Goal: Share content: Share content

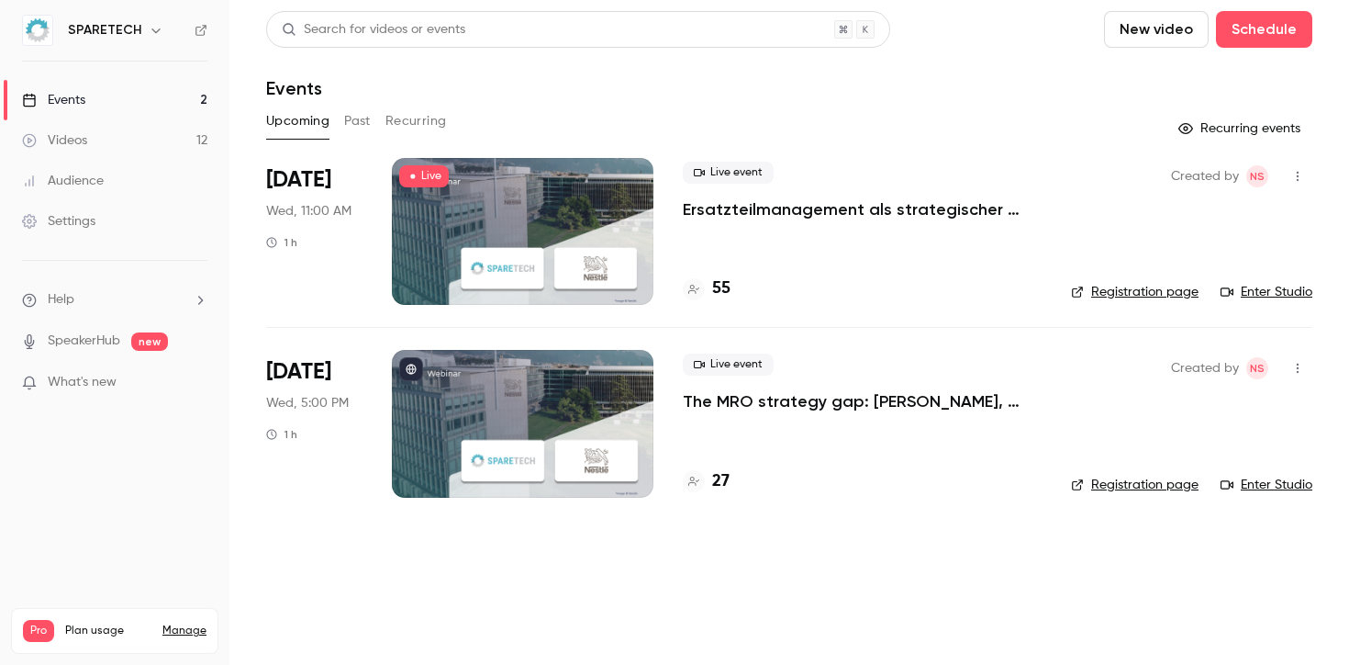
click at [487, 245] on div at bounding box center [523, 231] width 262 height 147
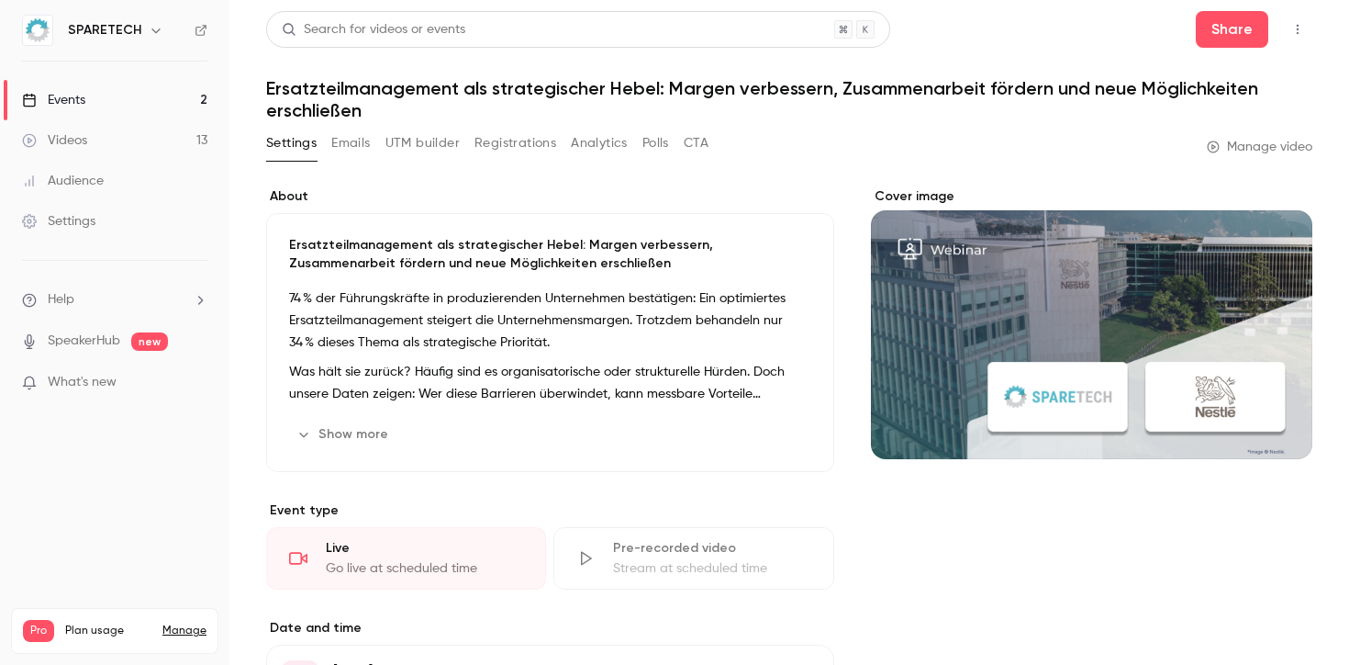
click at [347, 140] on button "Emails" at bounding box center [350, 143] width 39 height 29
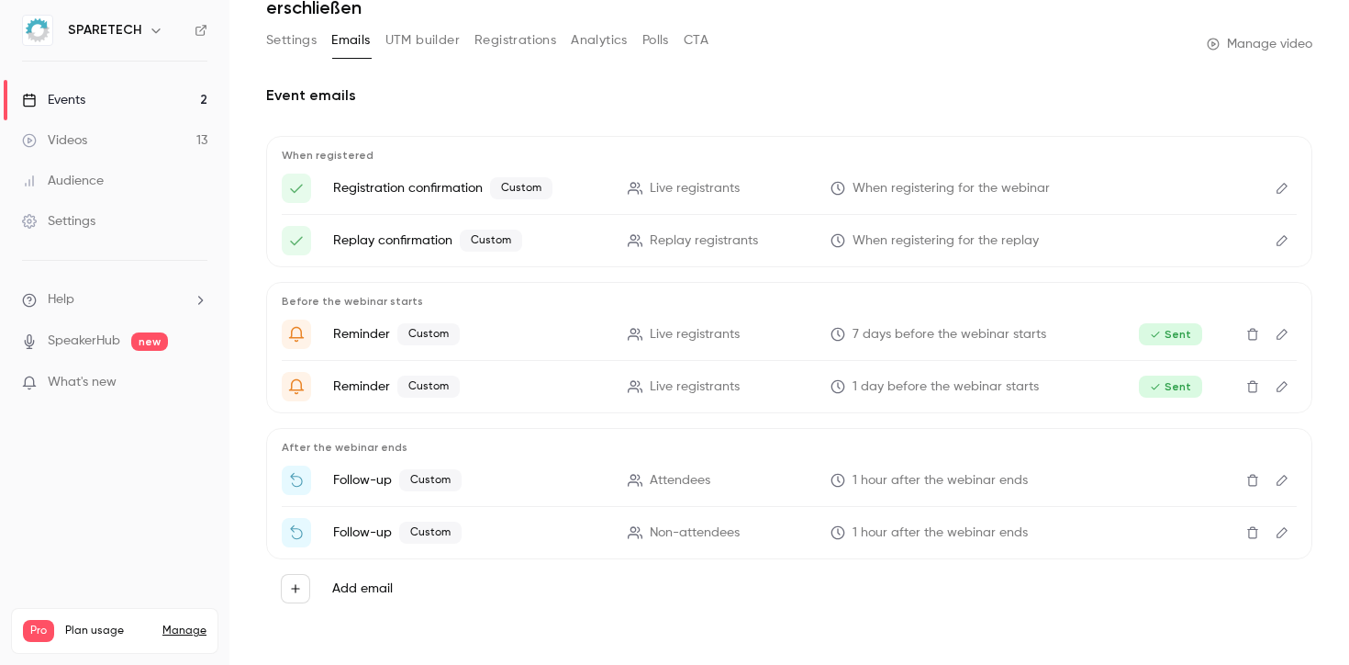
scroll to position [104, 0]
click at [1275, 484] on icon "Edit" at bounding box center [1282, 479] width 15 height 13
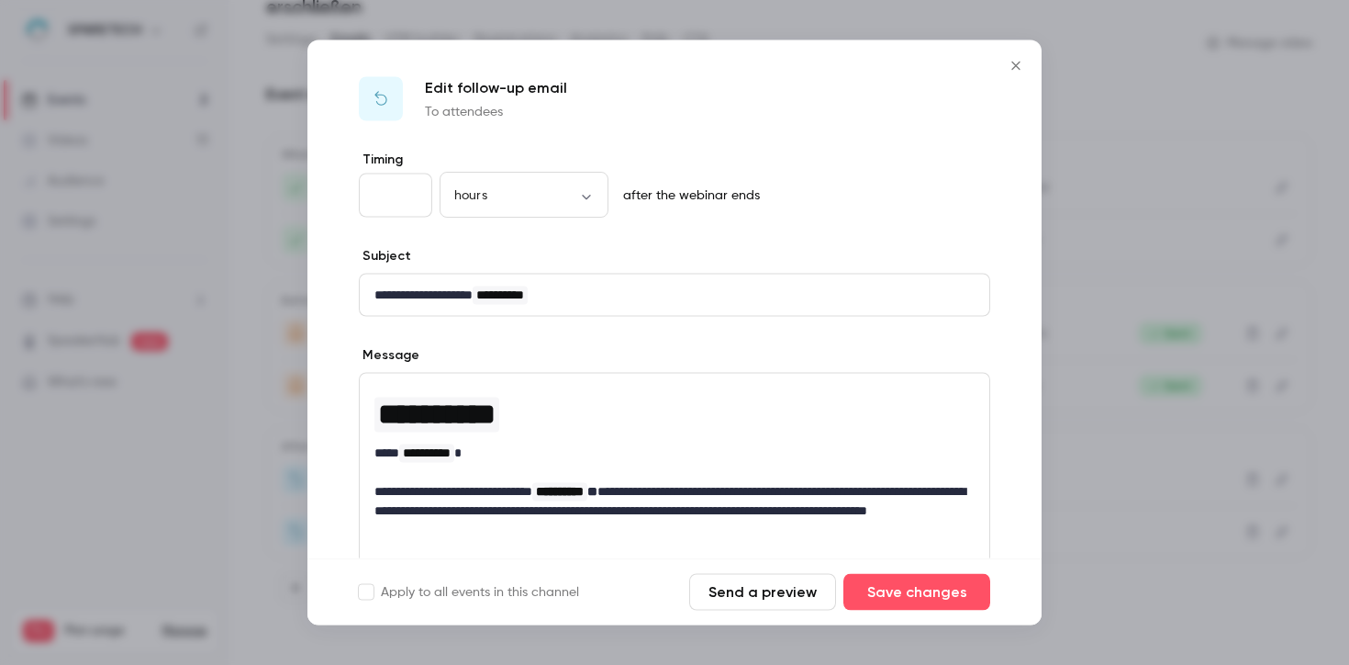
click at [1002, 63] on button "Close" at bounding box center [1016, 66] width 37 height 37
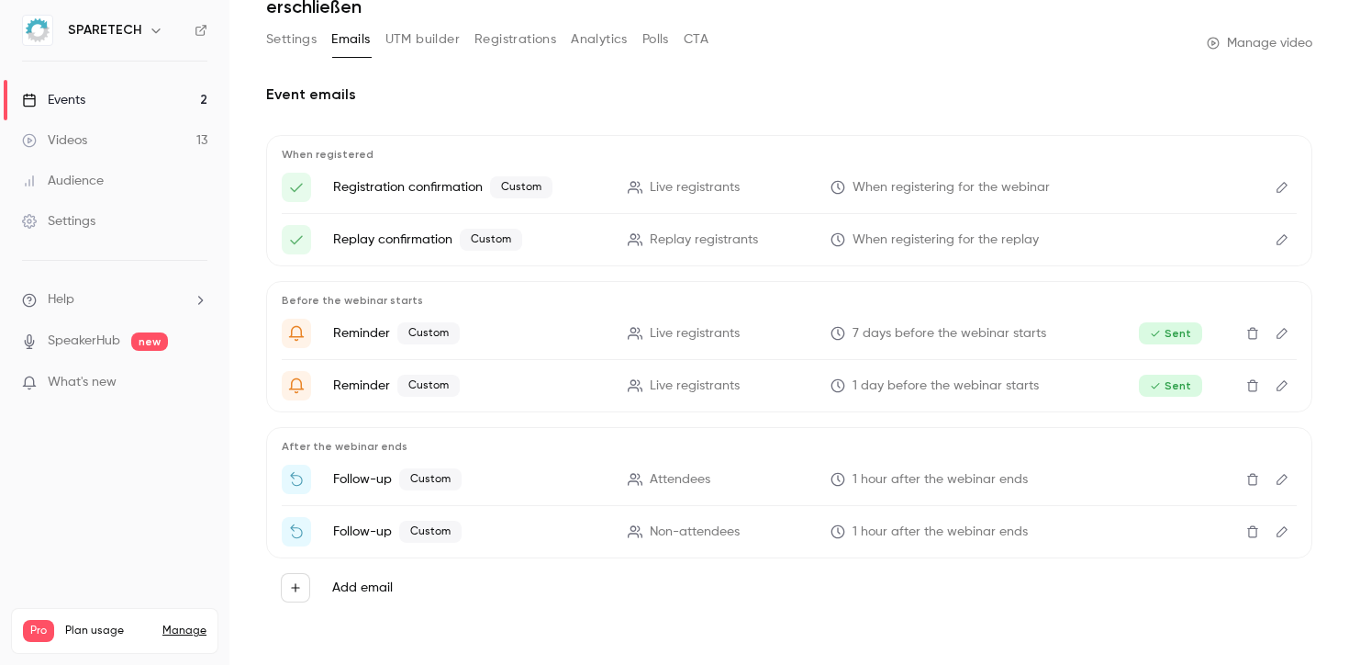
click at [1281, 483] on button "Edit" at bounding box center [1282, 478] width 29 height 29
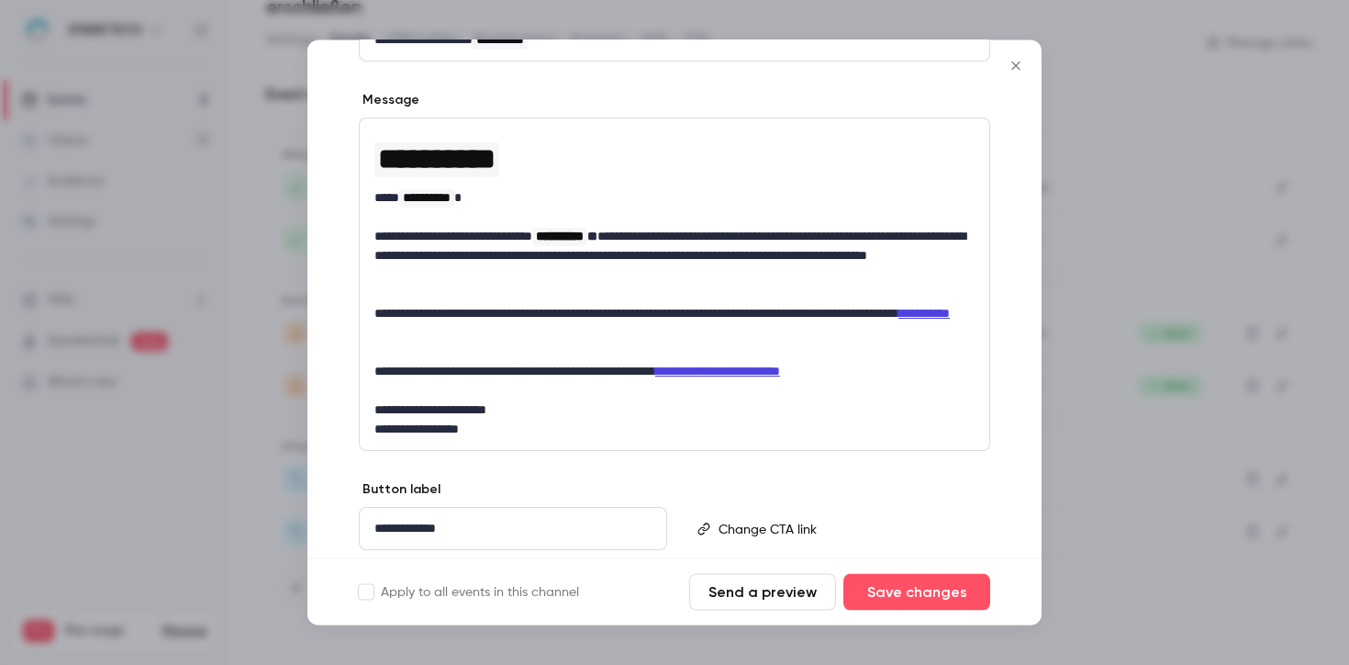
scroll to position [313, 0]
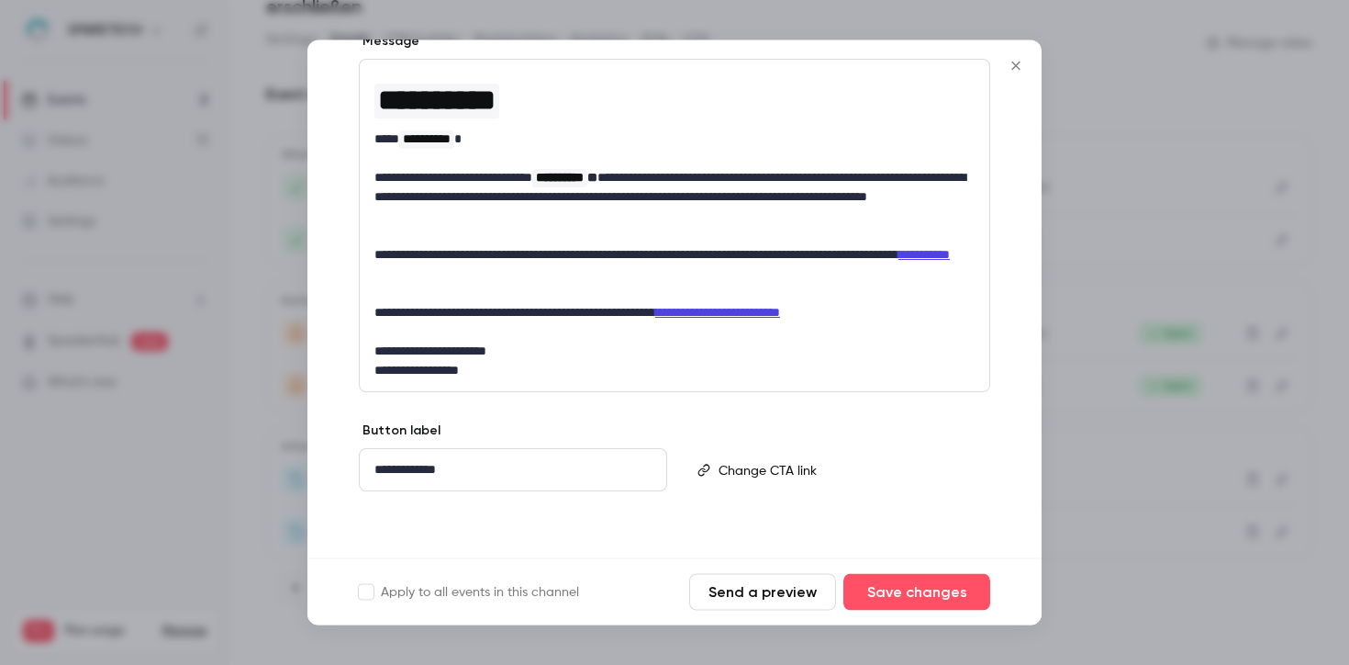
click at [776, 475] on p "editor" at bounding box center [846, 470] width 255 height 19
click at [776, 473] on p "editor" at bounding box center [846, 470] width 255 height 19
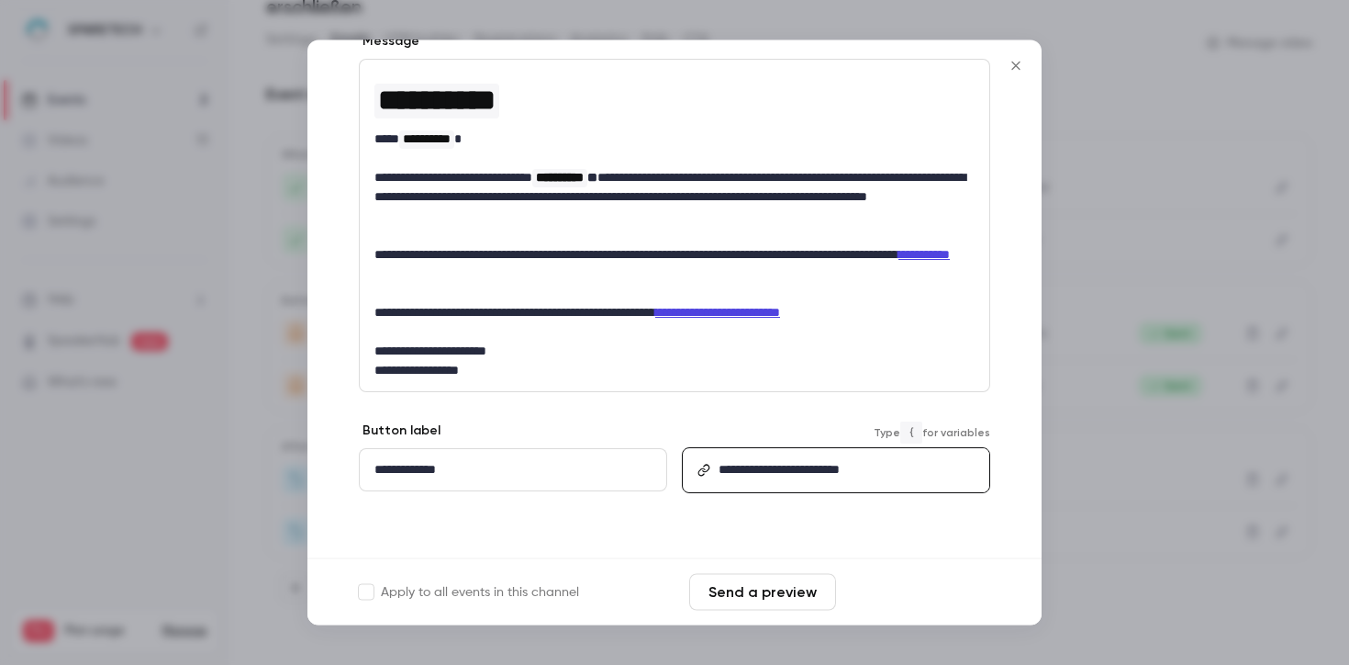
click at [933, 599] on button "Save changes" at bounding box center [917, 592] width 147 height 37
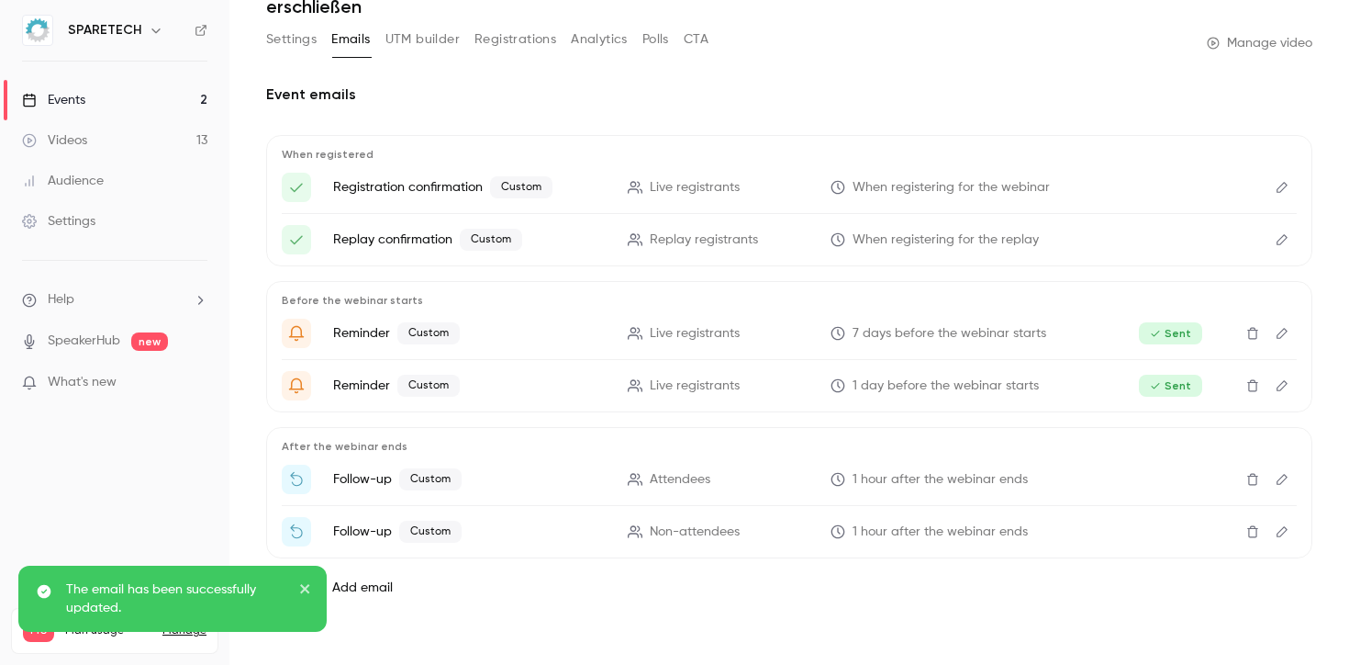
click at [1277, 533] on icon "Edit" at bounding box center [1282, 531] width 11 height 11
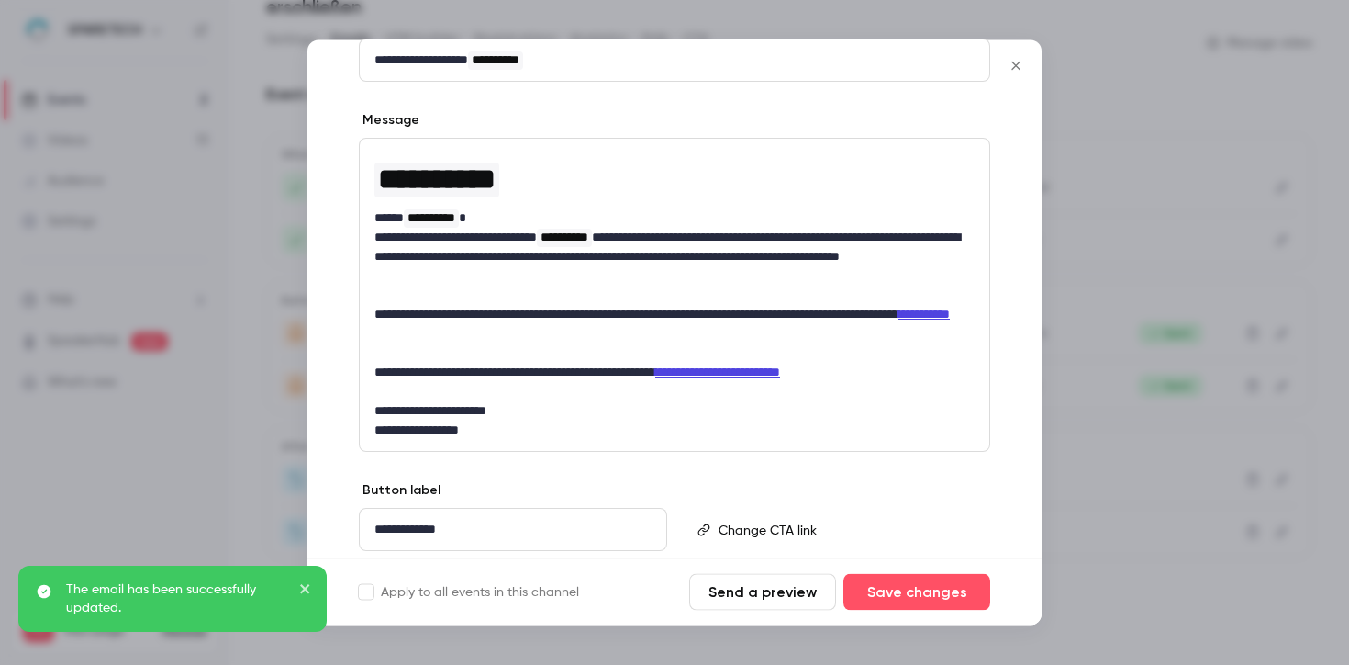
scroll to position [294, 0]
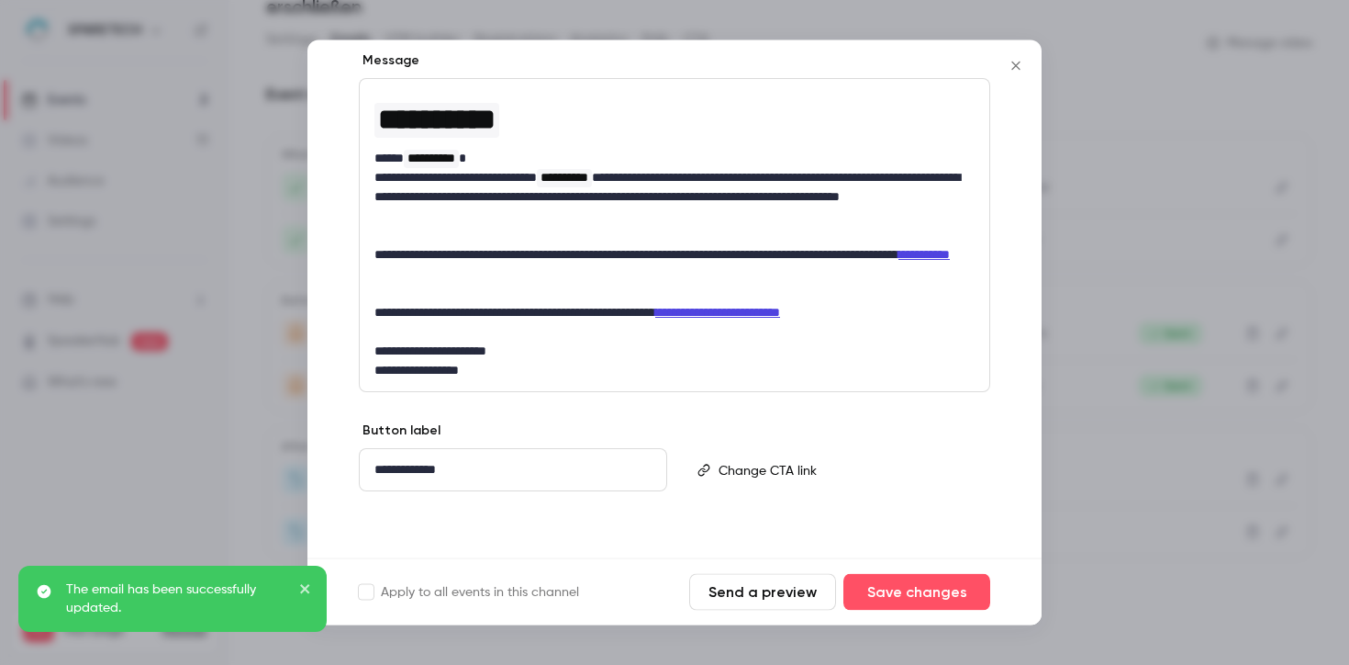
click at [767, 454] on div "editor" at bounding box center [849, 471] width 277 height 42
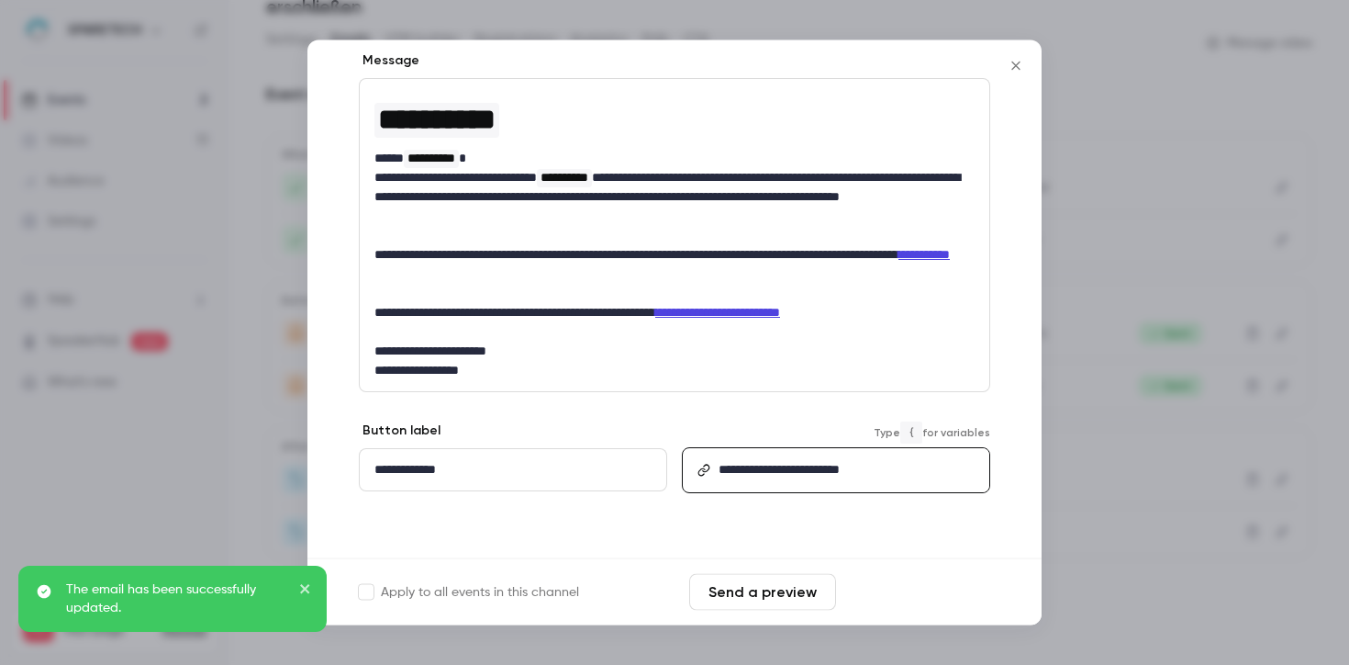
click at [906, 596] on button "Save changes" at bounding box center [917, 592] width 147 height 37
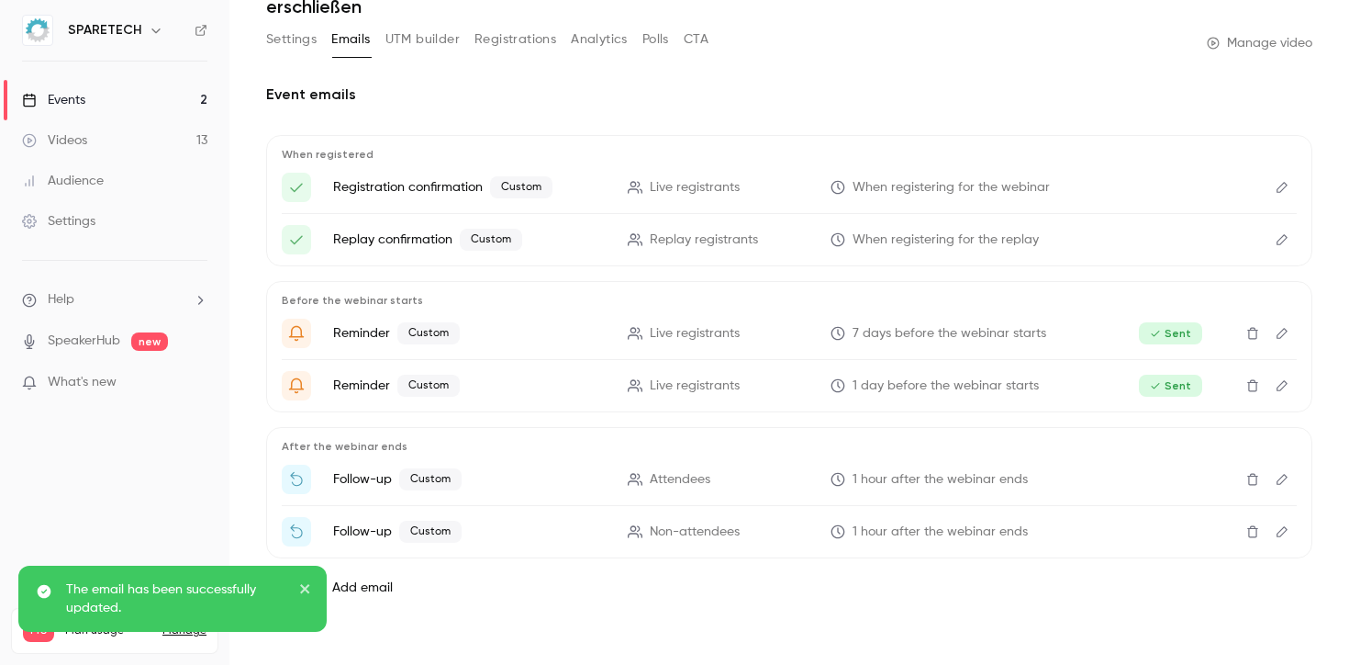
click at [1275, 480] on icon "Edit" at bounding box center [1282, 479] width 15 height 13
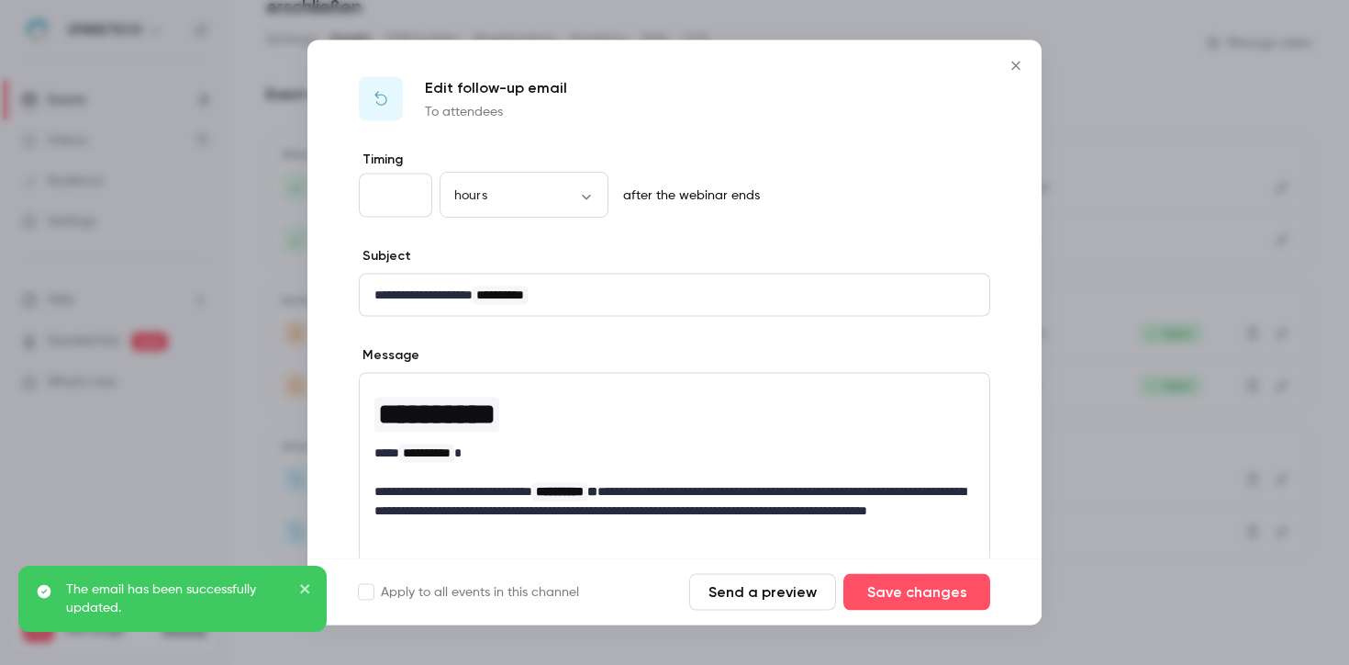
click at [1272, 481] on div at bounding box center [674, 332] width 1349 height 665
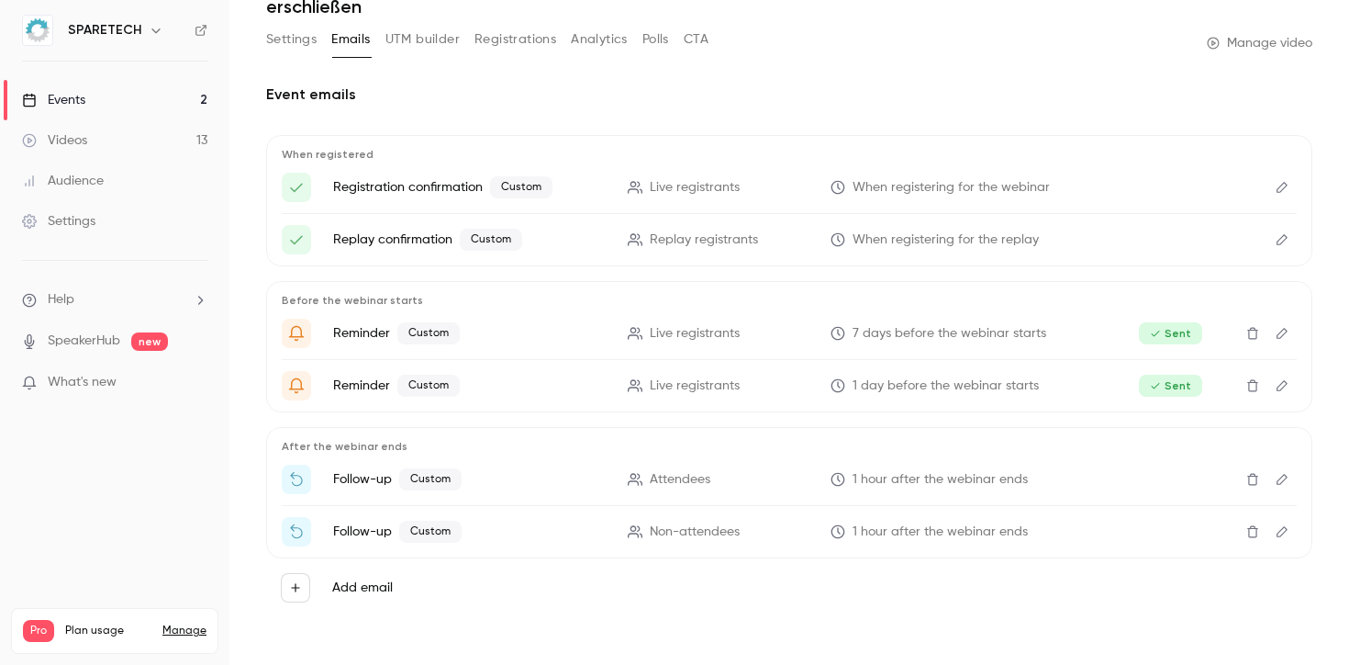
click at [1276, 536] on button "Edit" at bounding box center [1282, 531] width 29 height 29
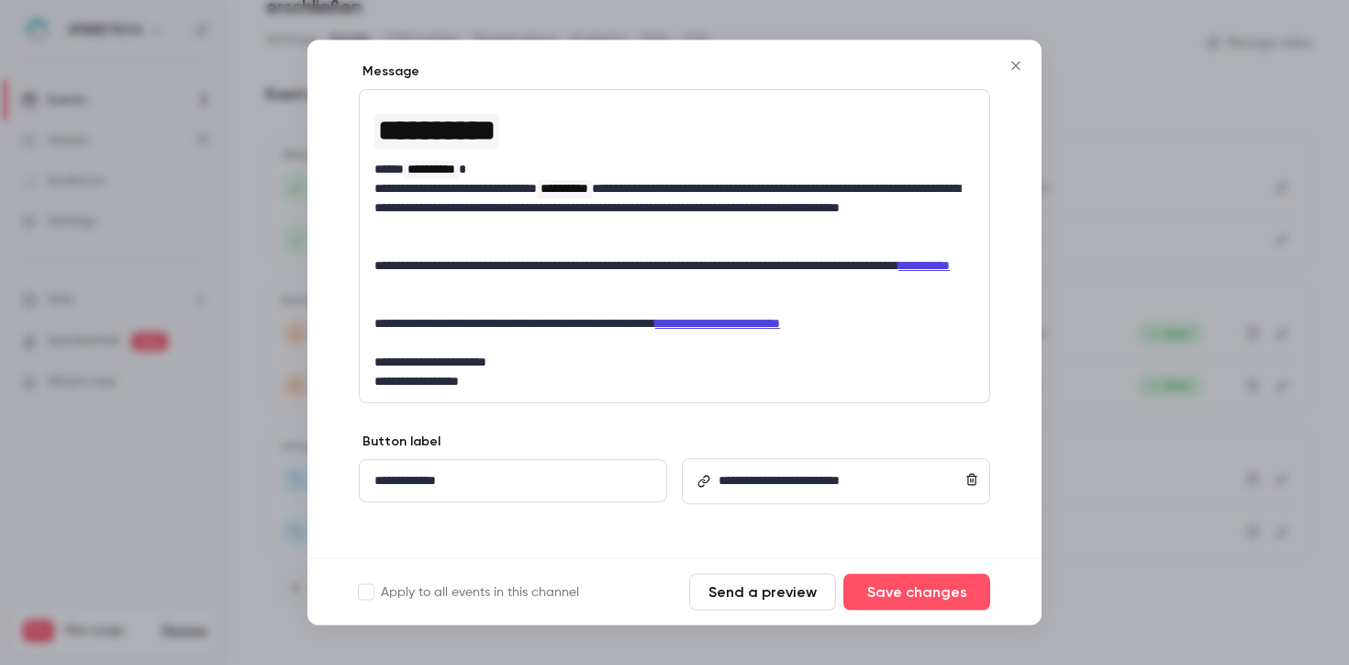
scroll to position [294, 0]
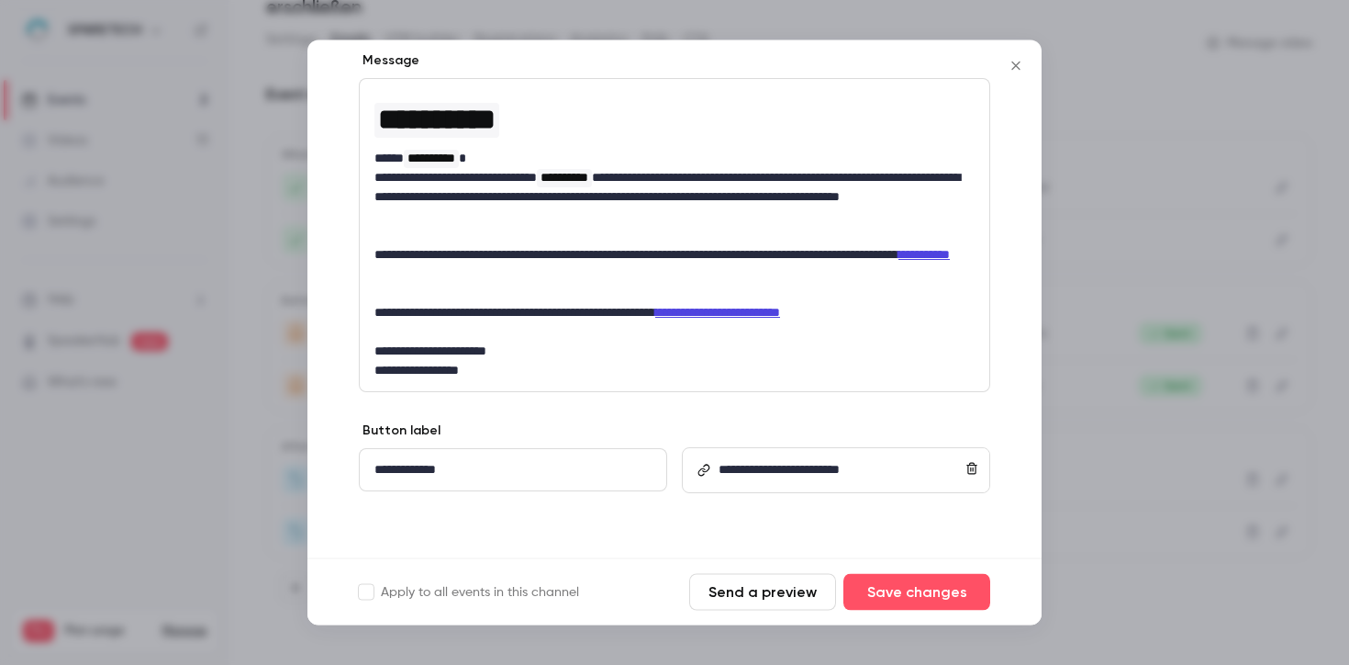
click at [1010, 71] on icon "Close" at bounding box center [1016, 66] width 22 height 15
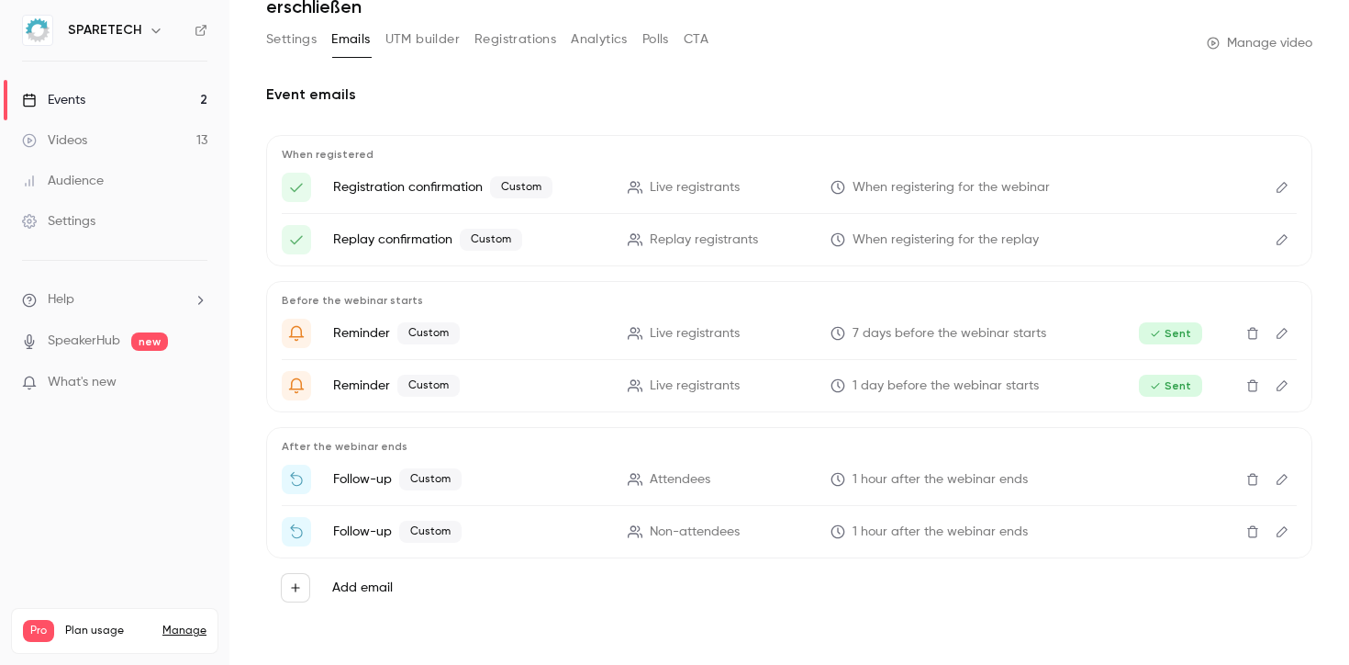
click at [1275, 483] on icon "Edit" at bounding box center [1282, 479] width 15 height 13
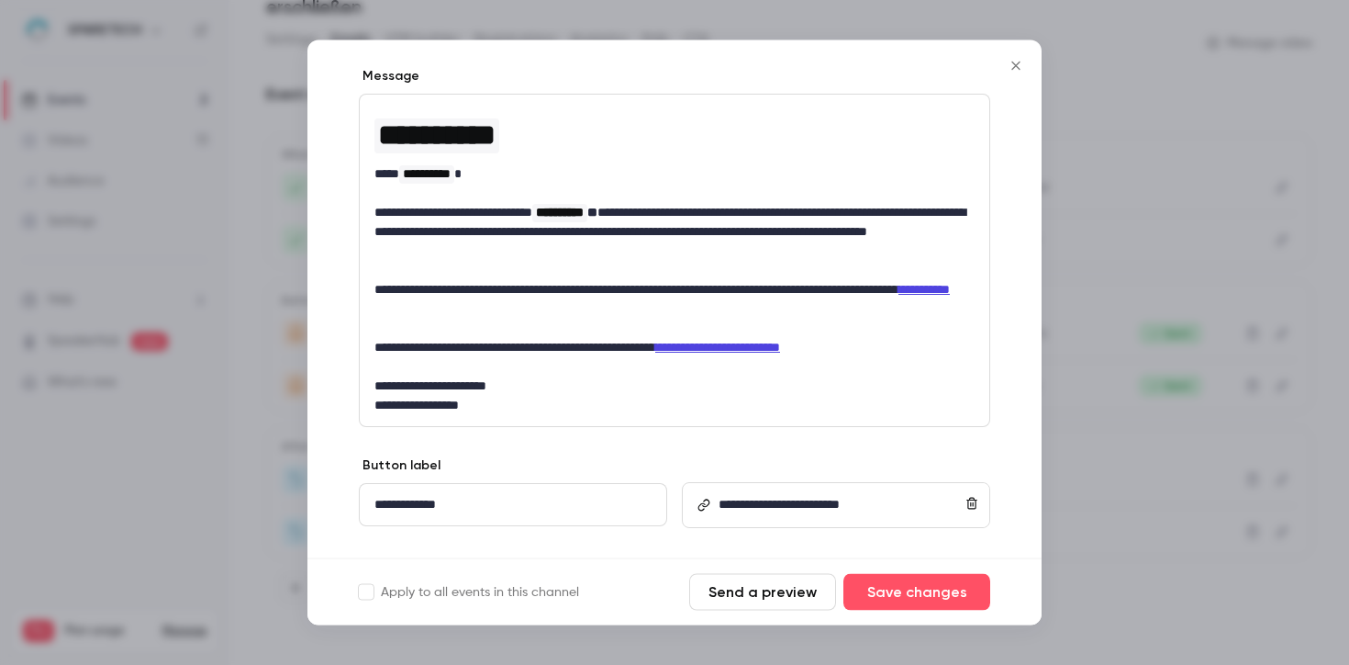
scroll to position [282, 0]
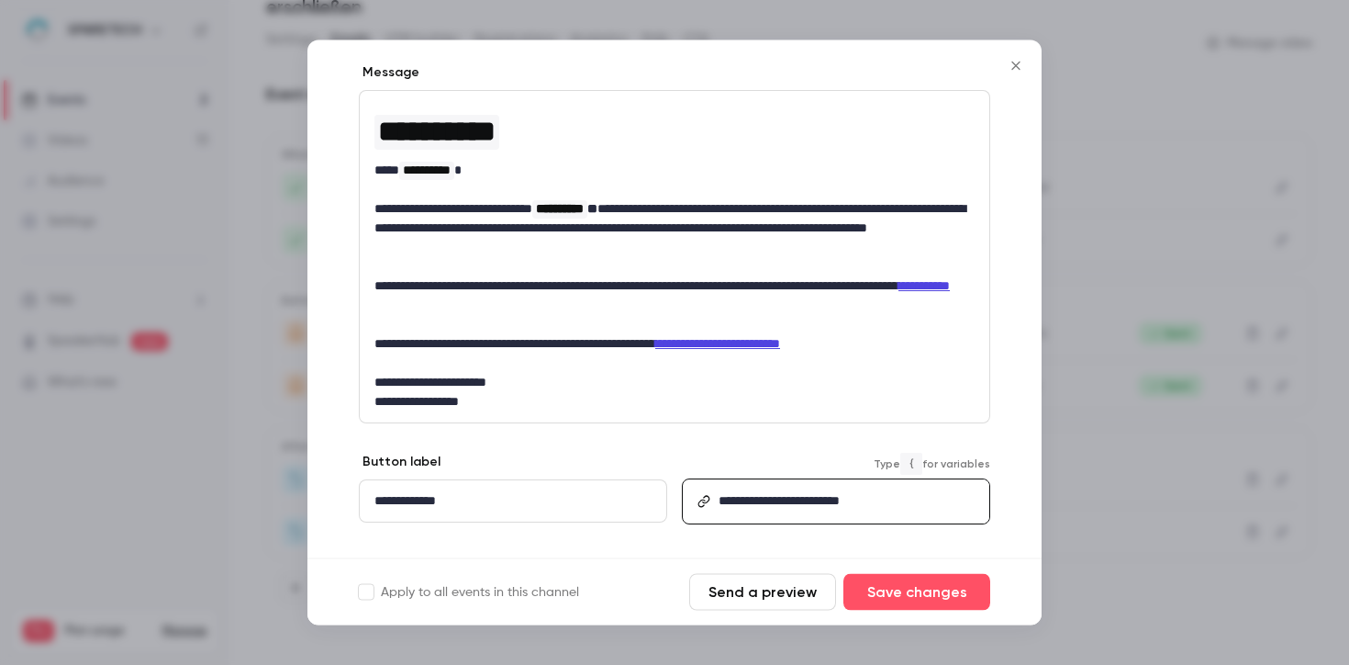
click at [783, 487] on div "**********" at bounding box center [849, 502] width 277 height 42
click at [784, 487] on div "**********" at bounding box center [849, 502] width 277 height 42
click at [785, 487] on div "**********" at bounding box center [849, 502] width 277 height 42
click at [784, 507] on link "**********" at bounding box center [779, 501] width 121 height 13
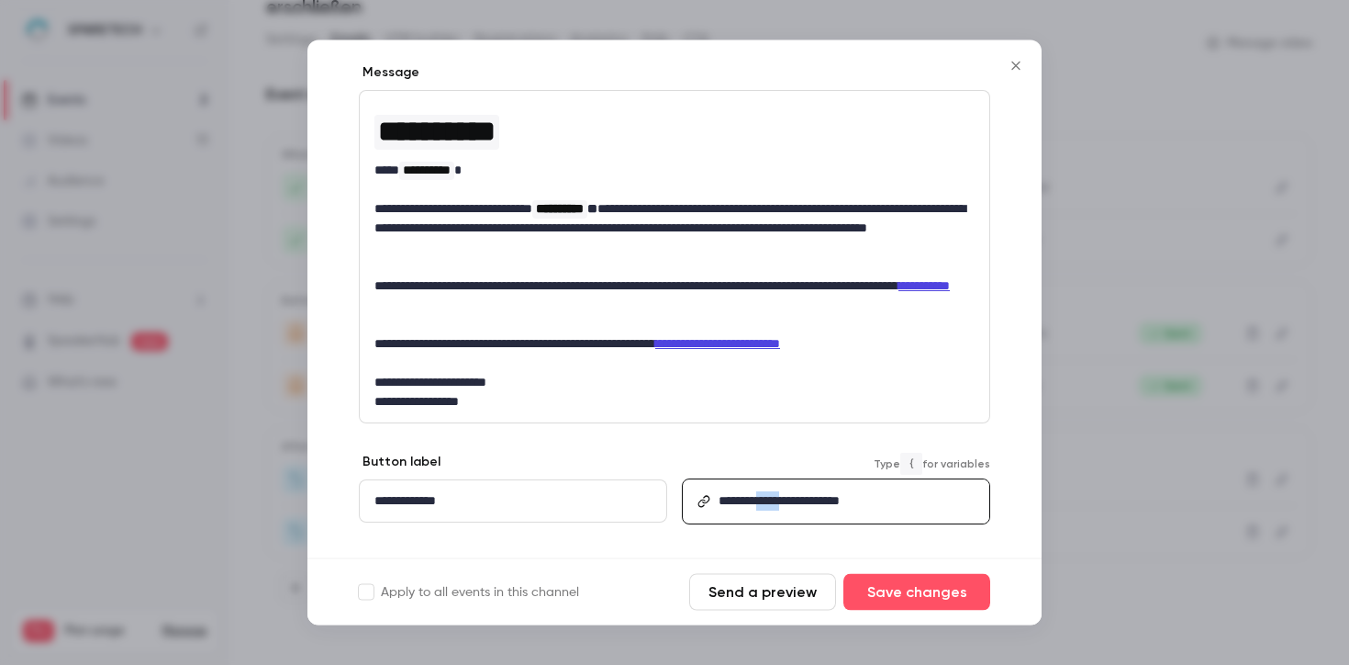
click at [784, 507] on link "**********" at bounding box center [779, 501] width 121 height 13
click at [932, 580] on button "Save changes" at bounding box center [917, 592] width 147 height 37
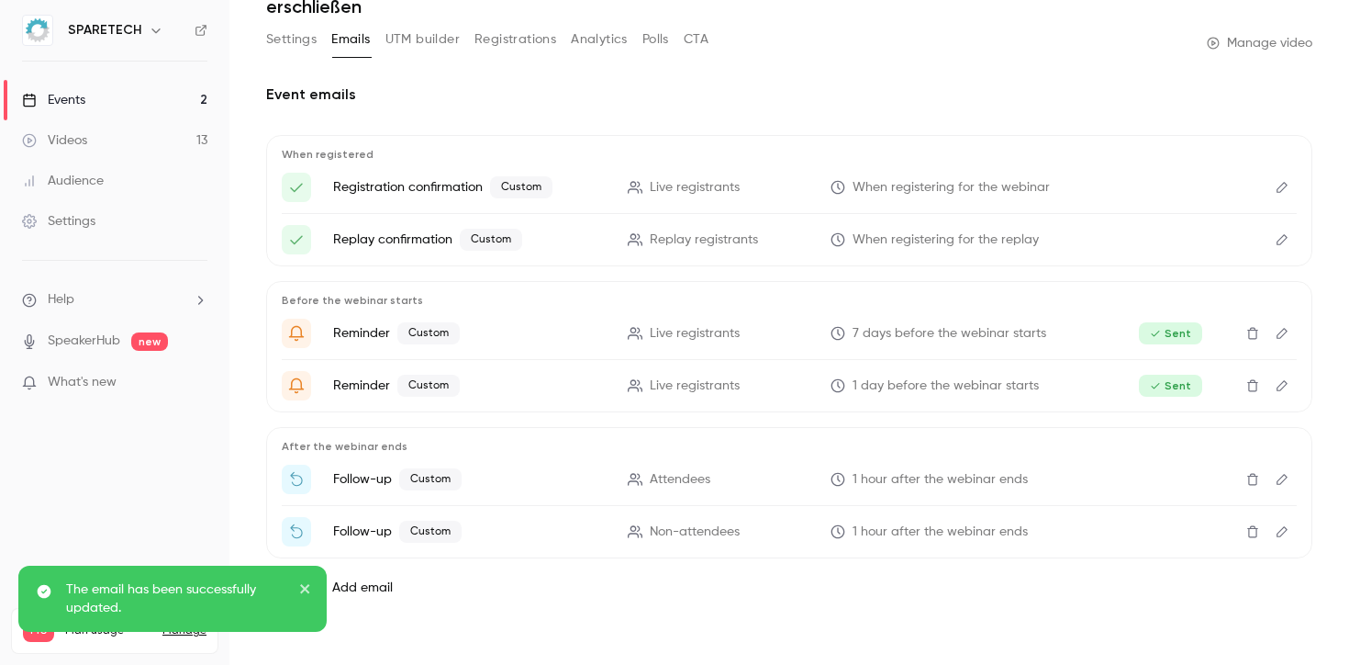
click at [1275, 537] on icon "Edit" at bounding box center [1282, 531] width 15 height 13
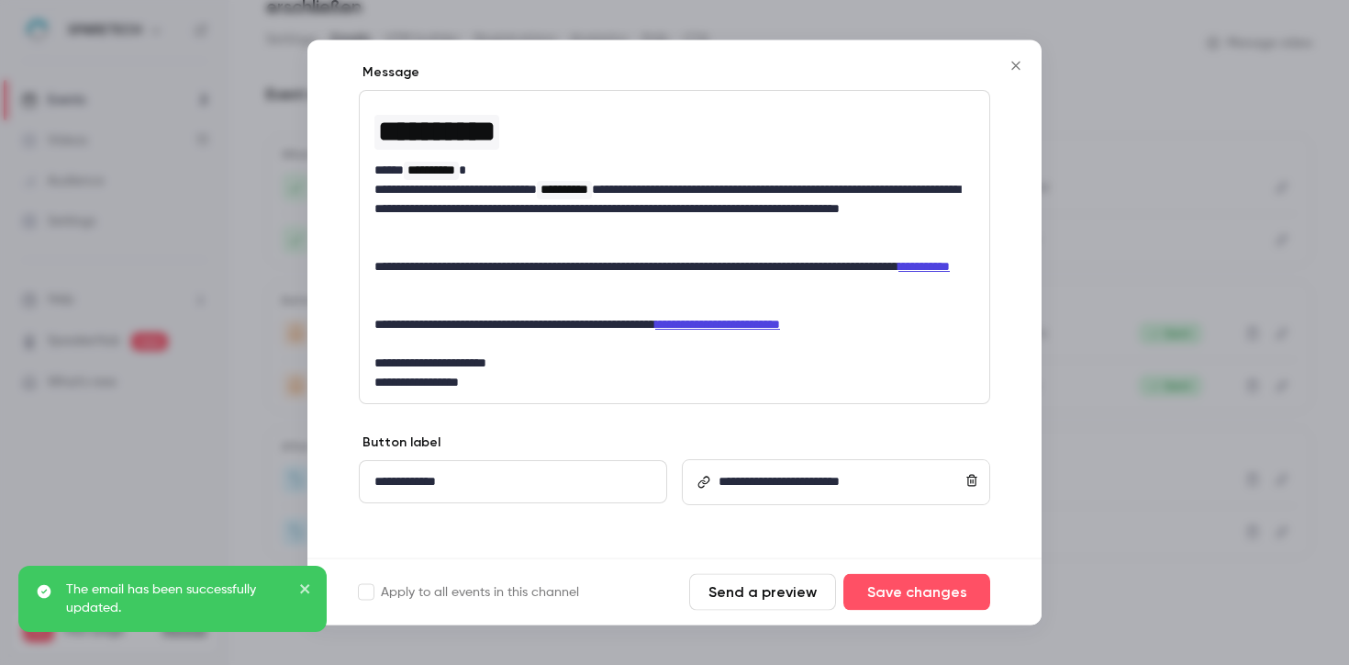
scroll to position [294, 0]
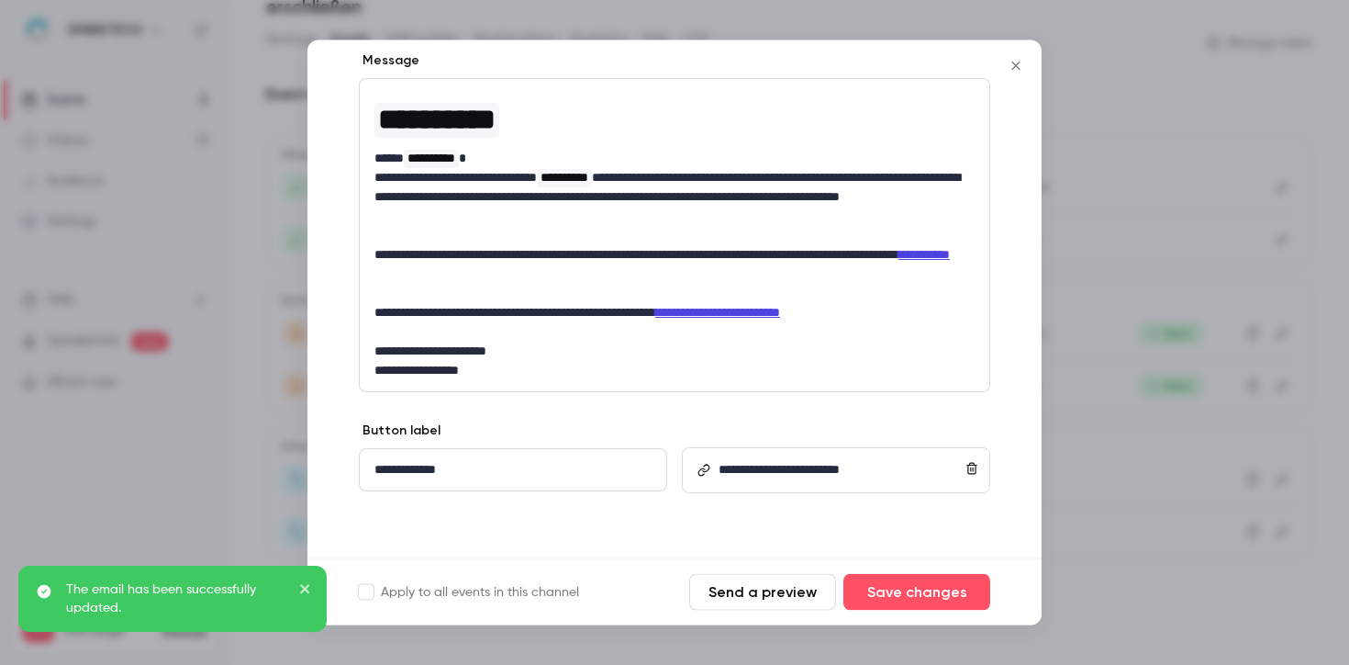
click at [840, 469] on link "**********" at bounding box center [779, 470] width 121 height 13
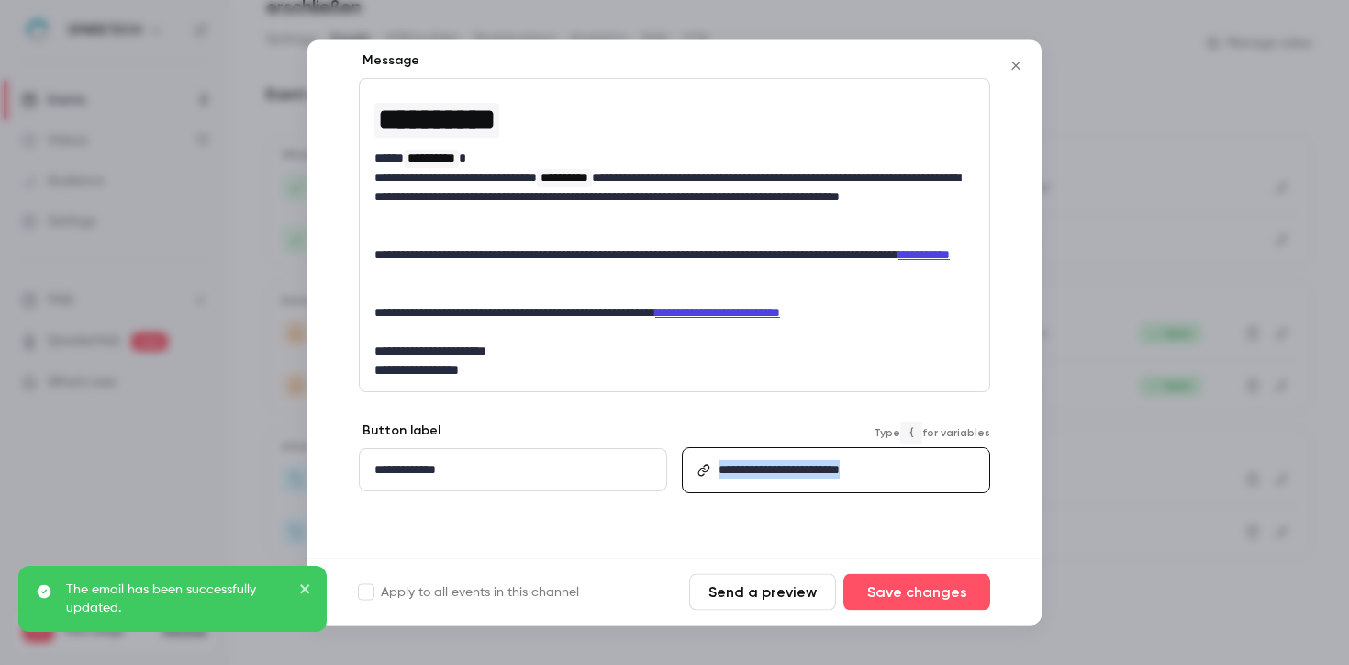
click at [840, 469] on link "**********" at bounding box center [779, 470] width 121 height 13
click at [954, 599] on button "Save changes" at bounding box center [917, 592] width 147 height 37
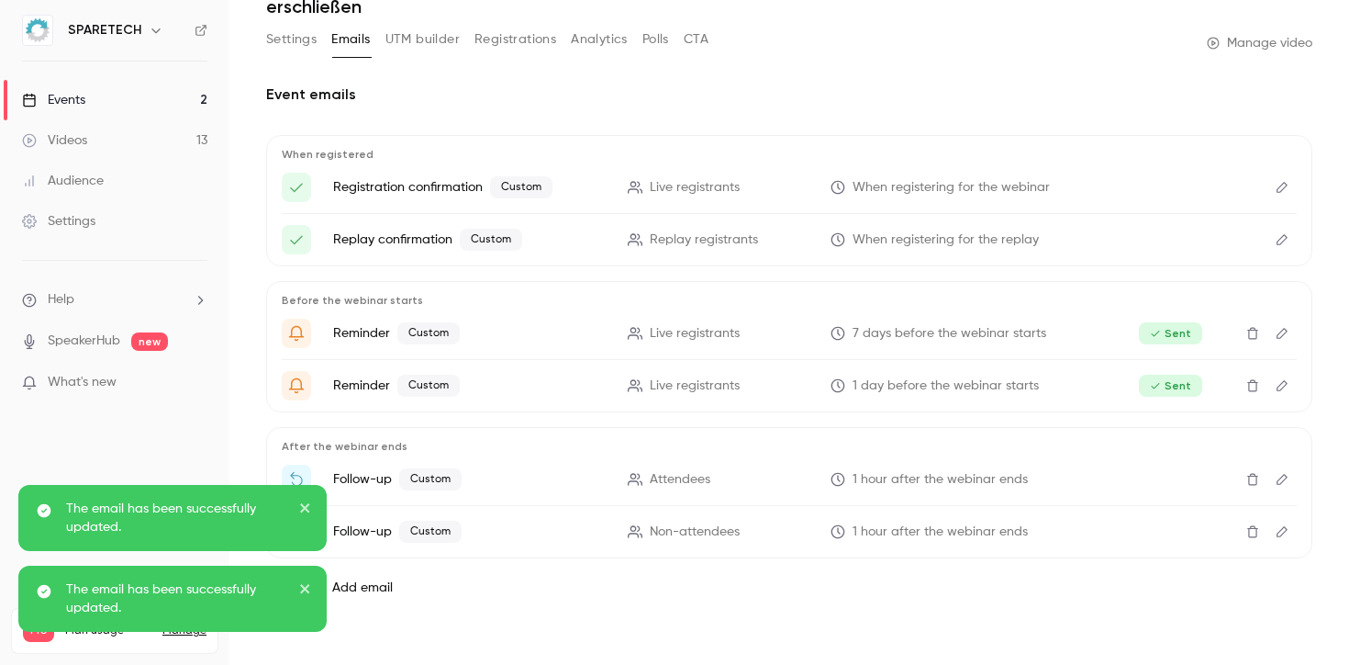
click at [1093, 626] on div "Event emails When registered Registration confirmation Custom Live registrants …" at bounding box center [789, 358] width 1046 height 592
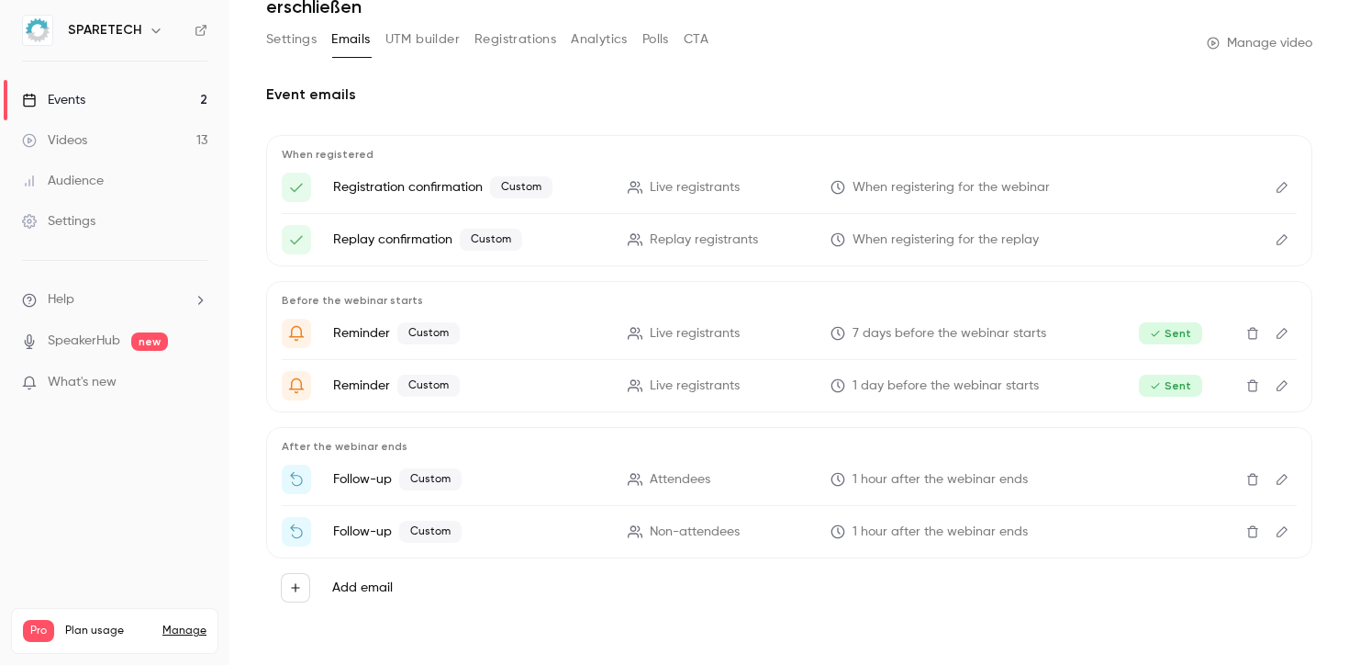
click at [117, 100] on link "Events 2" at bounding box center [114, 100] width 229 height 40
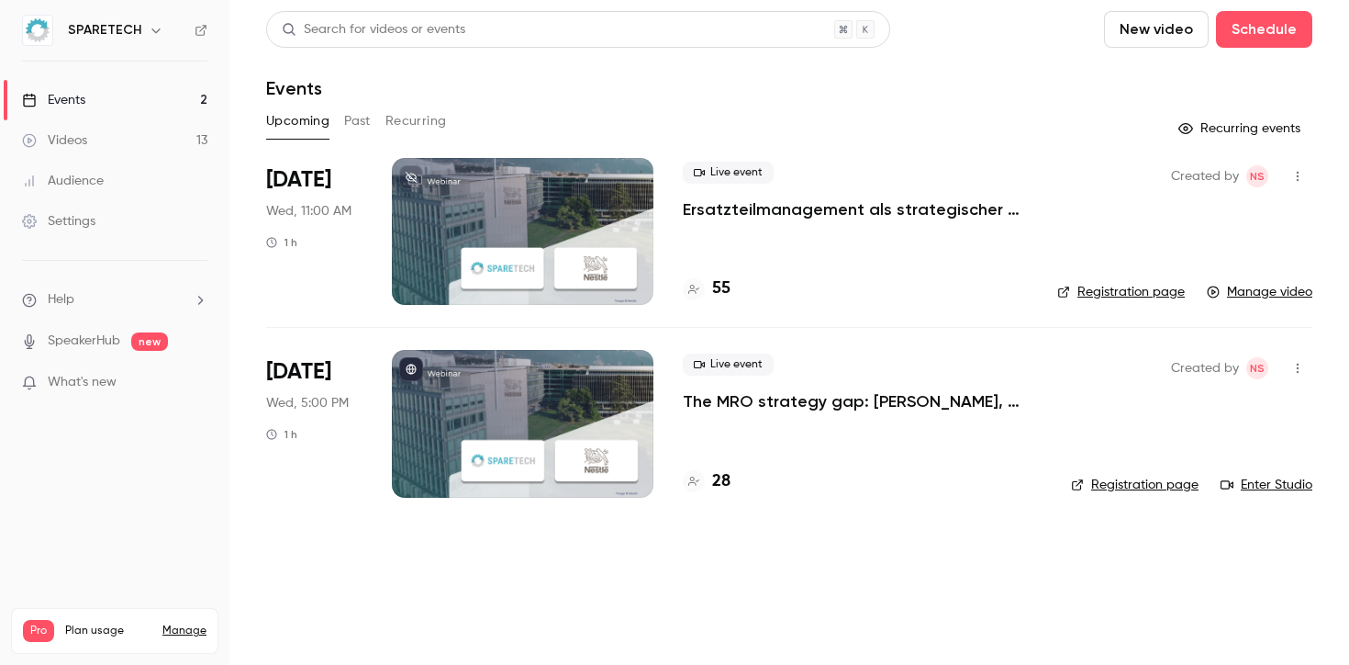
click at [548, 217] on div at bounding box center [523, 231] width 262 height 147
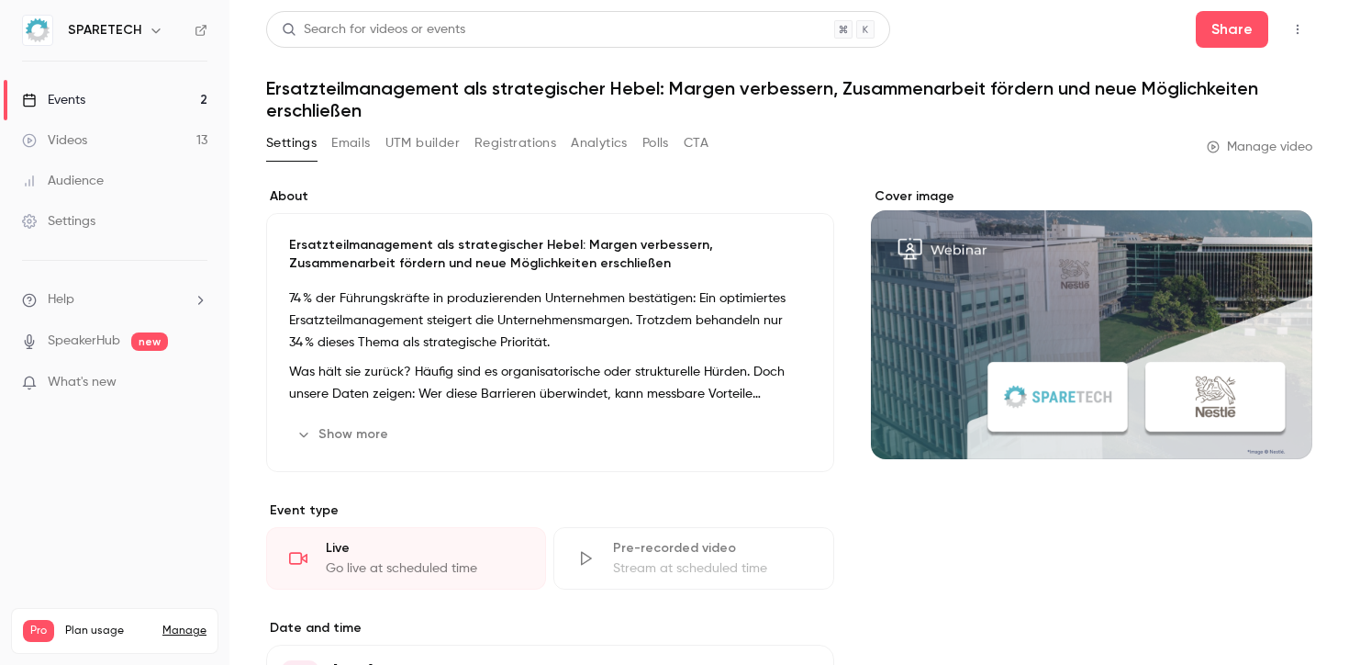
click at [128, 91] on link "Events 2" at bounding box center [114, 100] width 229 height 40
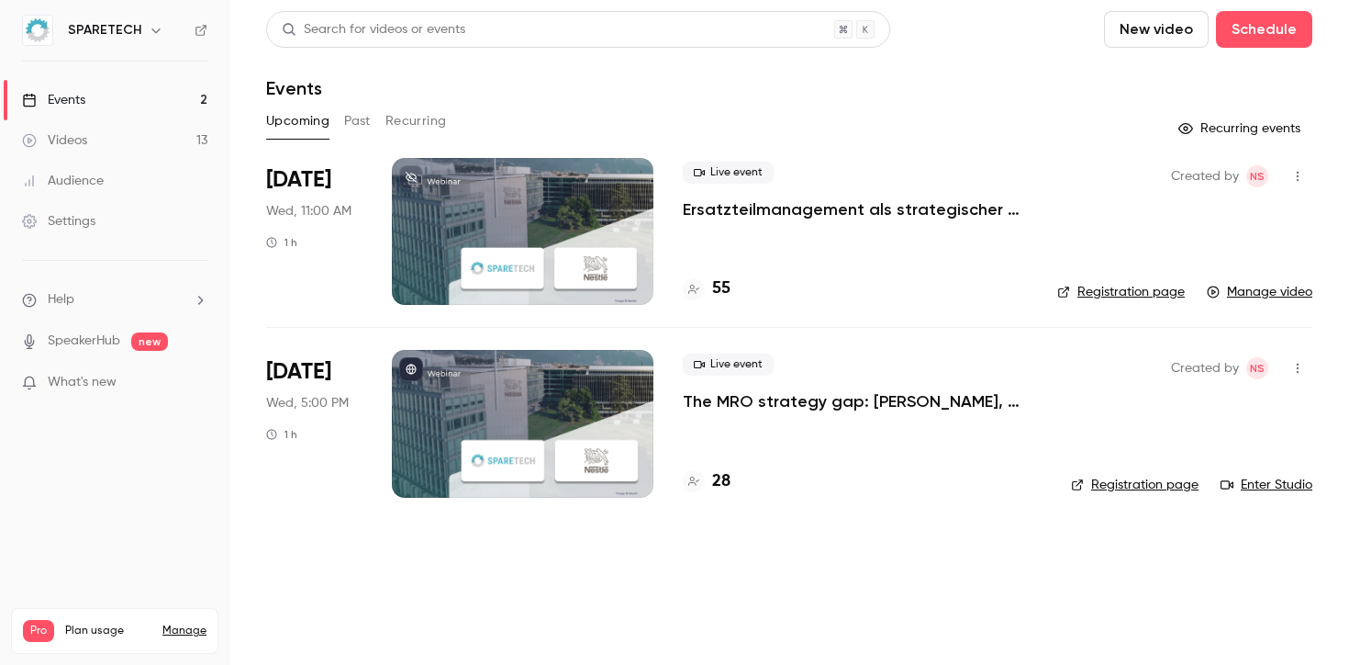
click at [362, 123] on button "Past" at bounding box center [357, 120] width 27 height 29
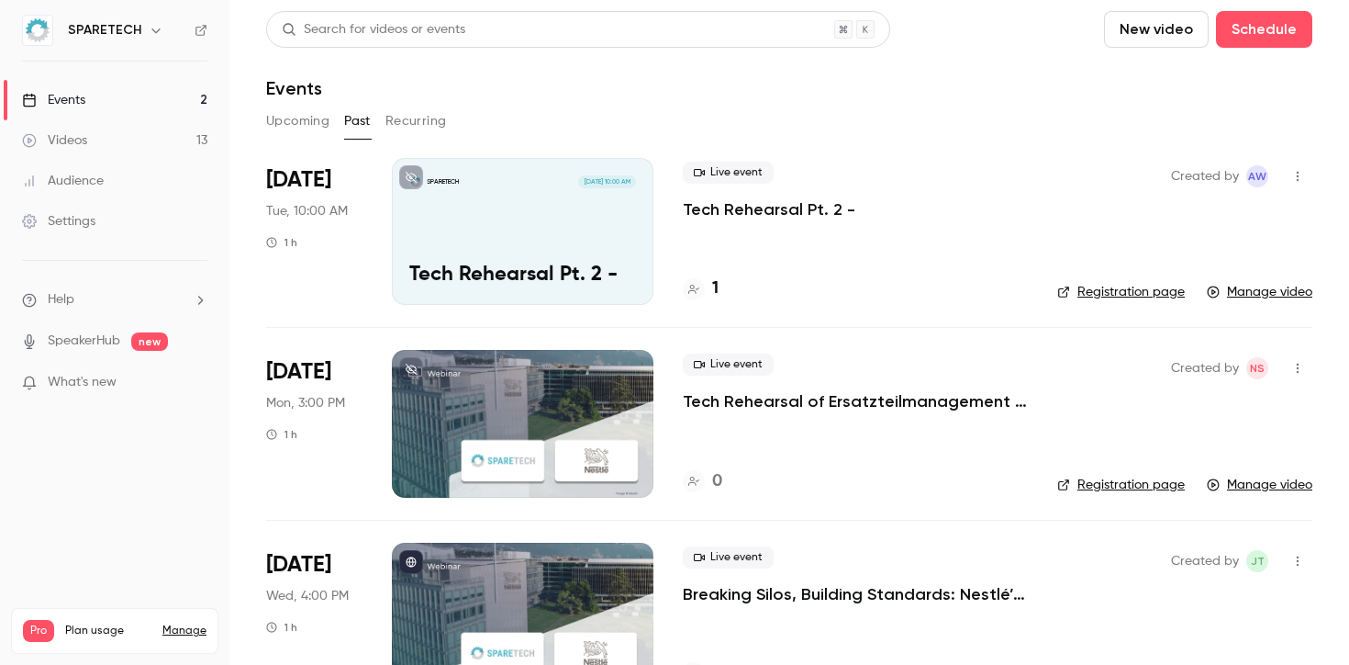
click at [313, 123] on button "Upcoming" at bounding box center [297, 120] width 63 height 29
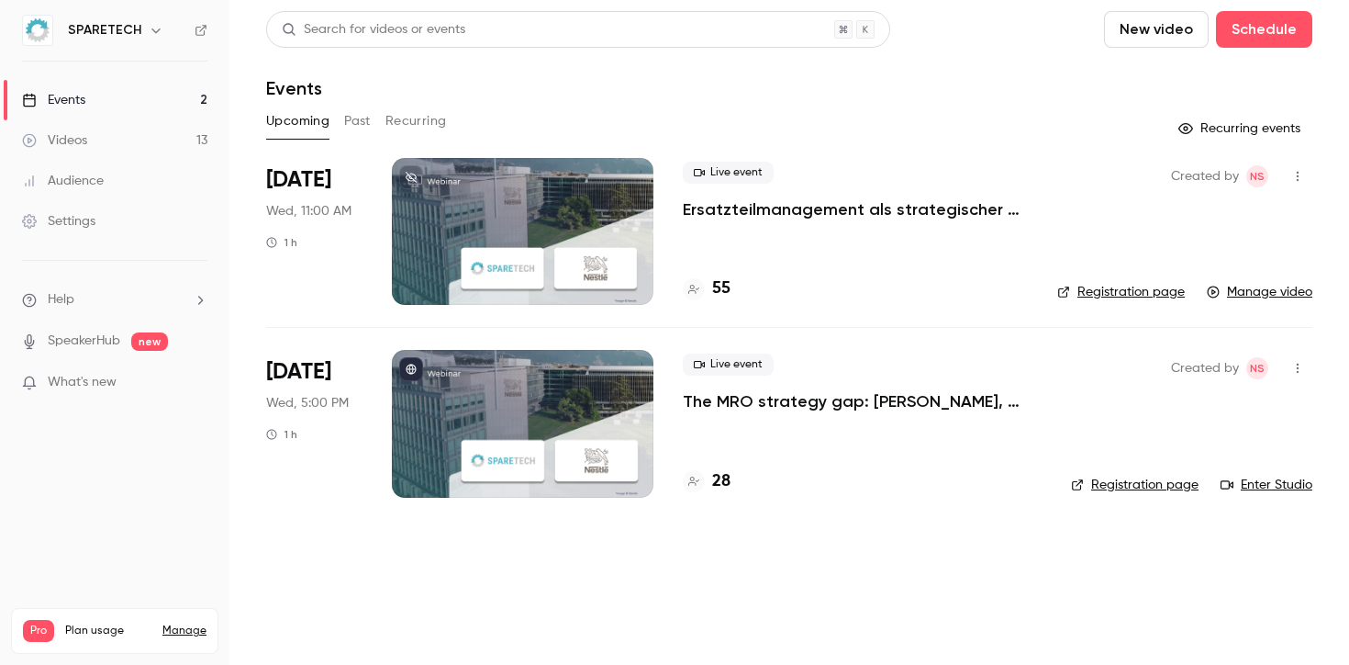
click at [492, 232] on div at bounding box center [523, 231] width 262 height 147
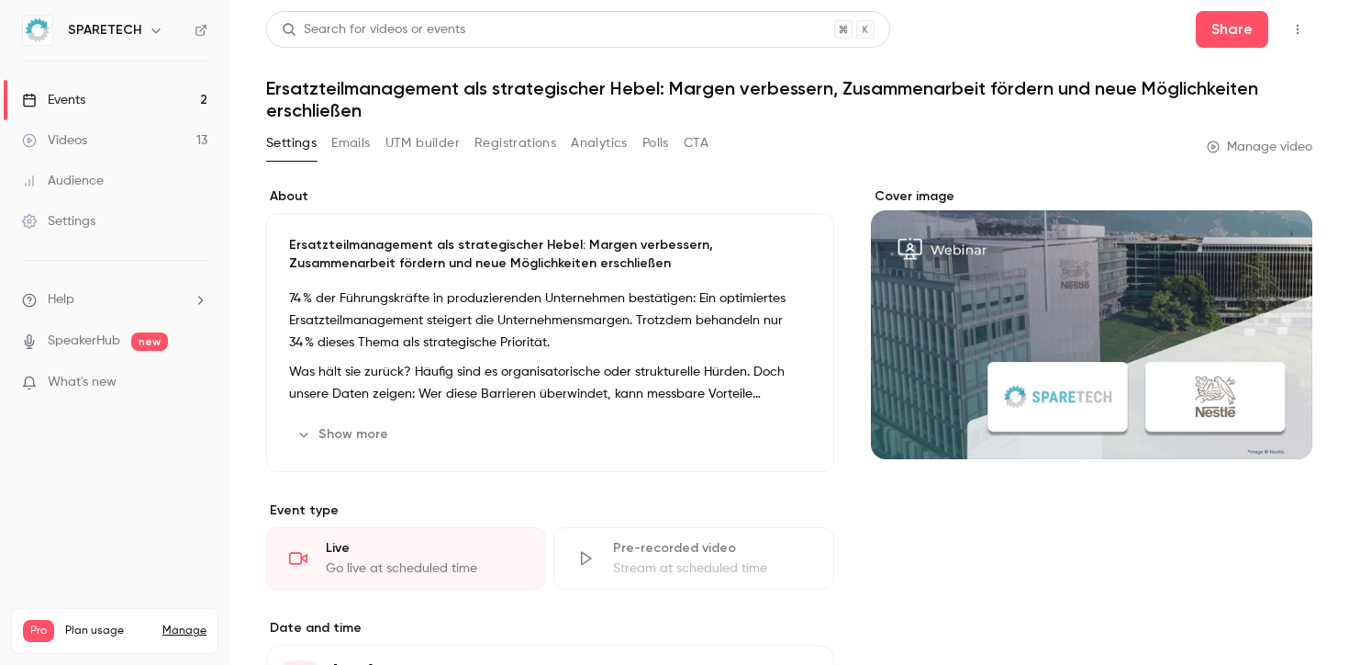
click at [122, 130] on link "Videos 13" at bounding box center [114, 140] width 229 height 40
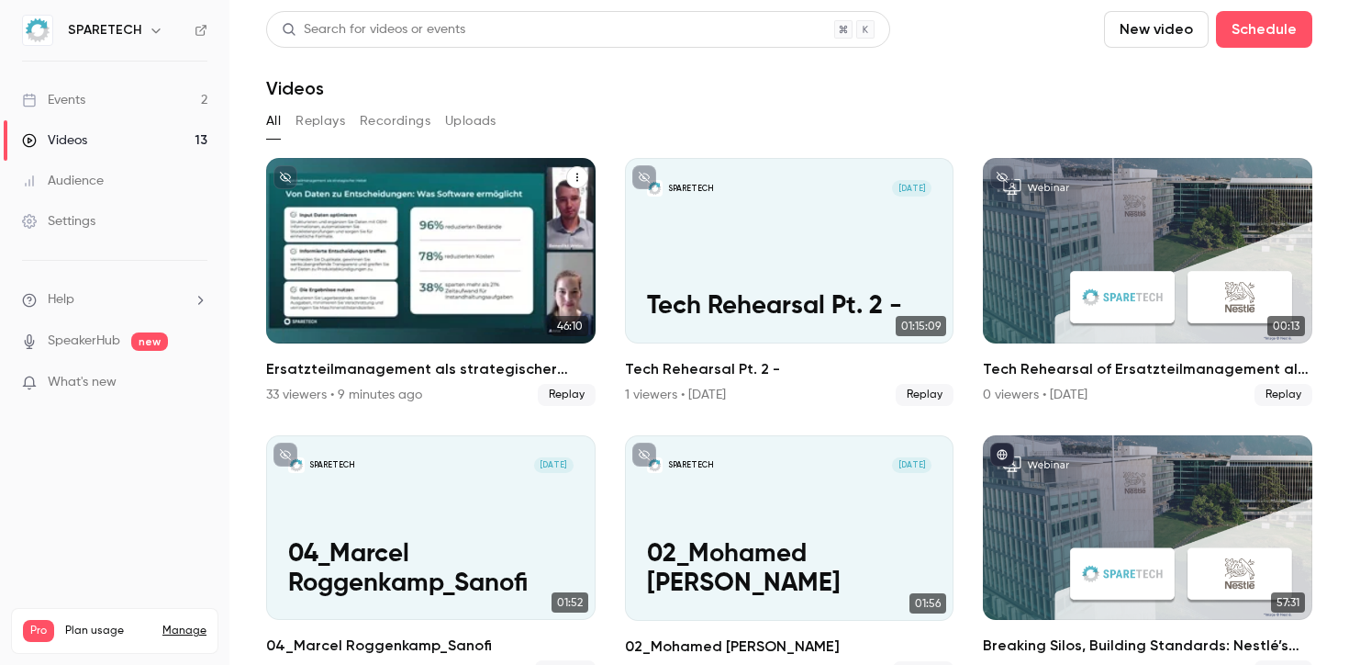
click at [487, 252] on div "Ersatzteilmanagement als strategischer Hebel: Margen verbessern, Zusammenarbeit…" at bounding box center [431, 250] width 330 height 185
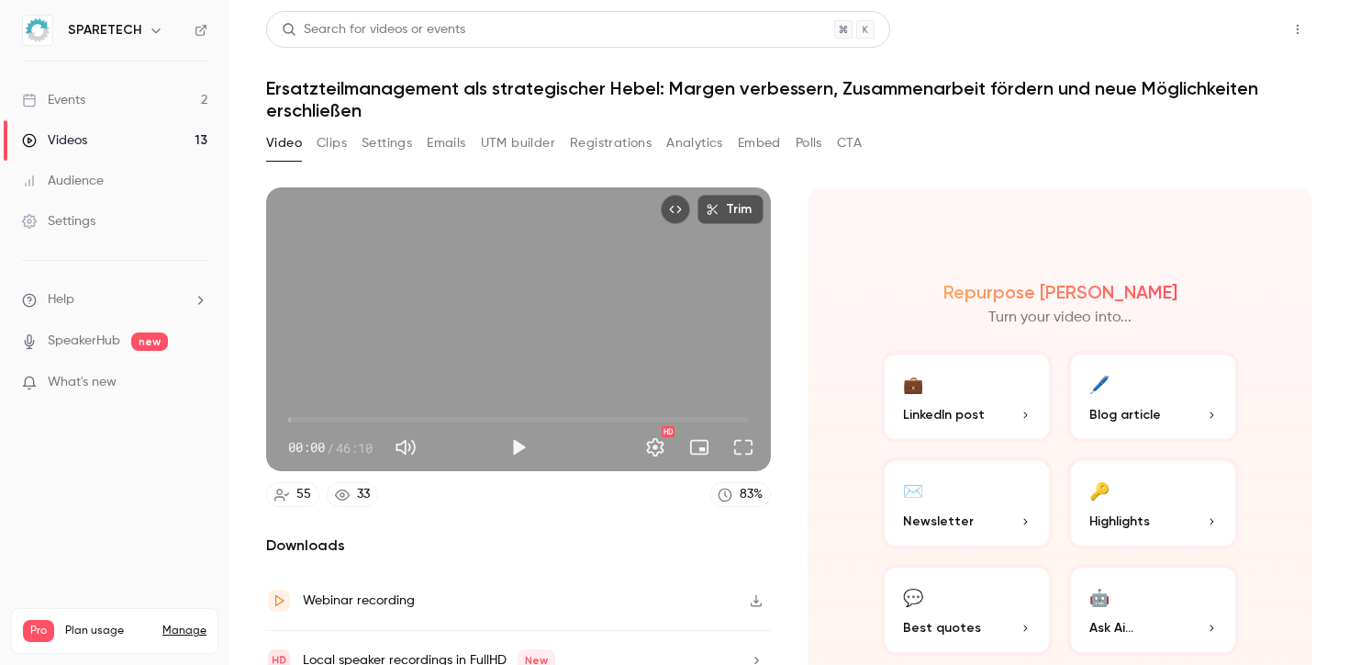
click at [1209, 33] on button "Share" at bounding box center [1232, 29] width 73 height 37
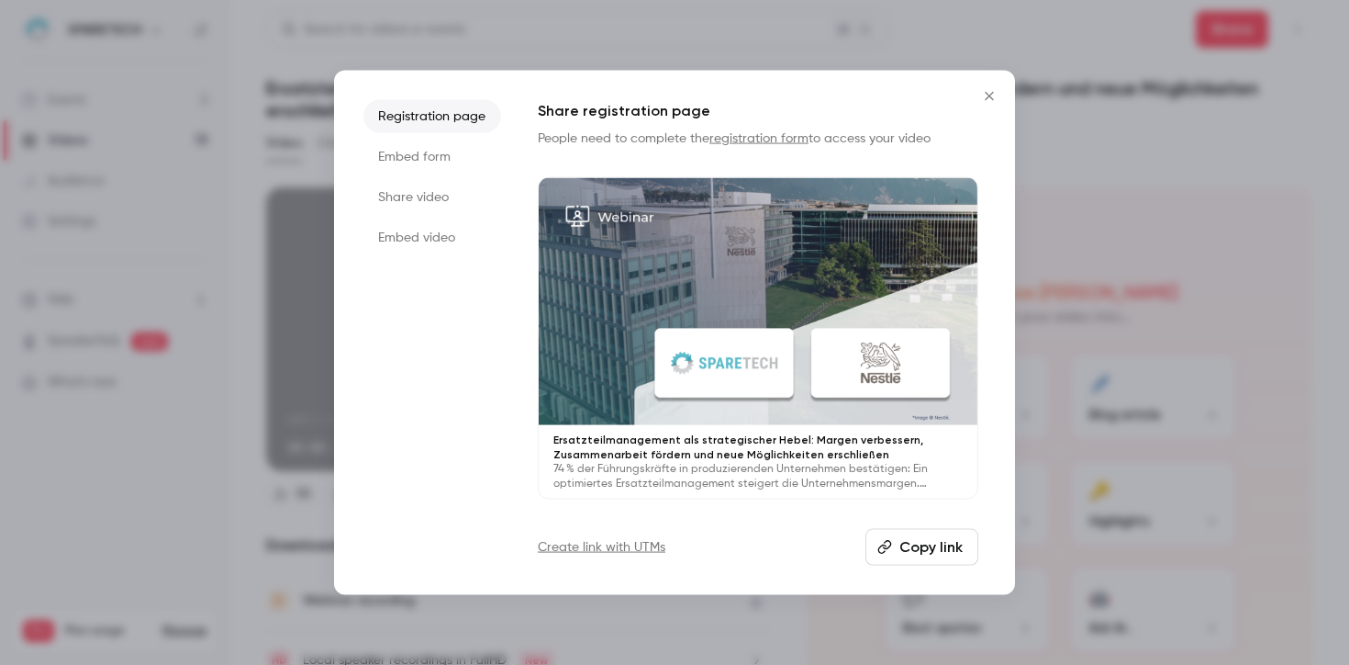
click at [439, 161] on li "Embed form" at bounding box center [433, 156] width 138 height 33
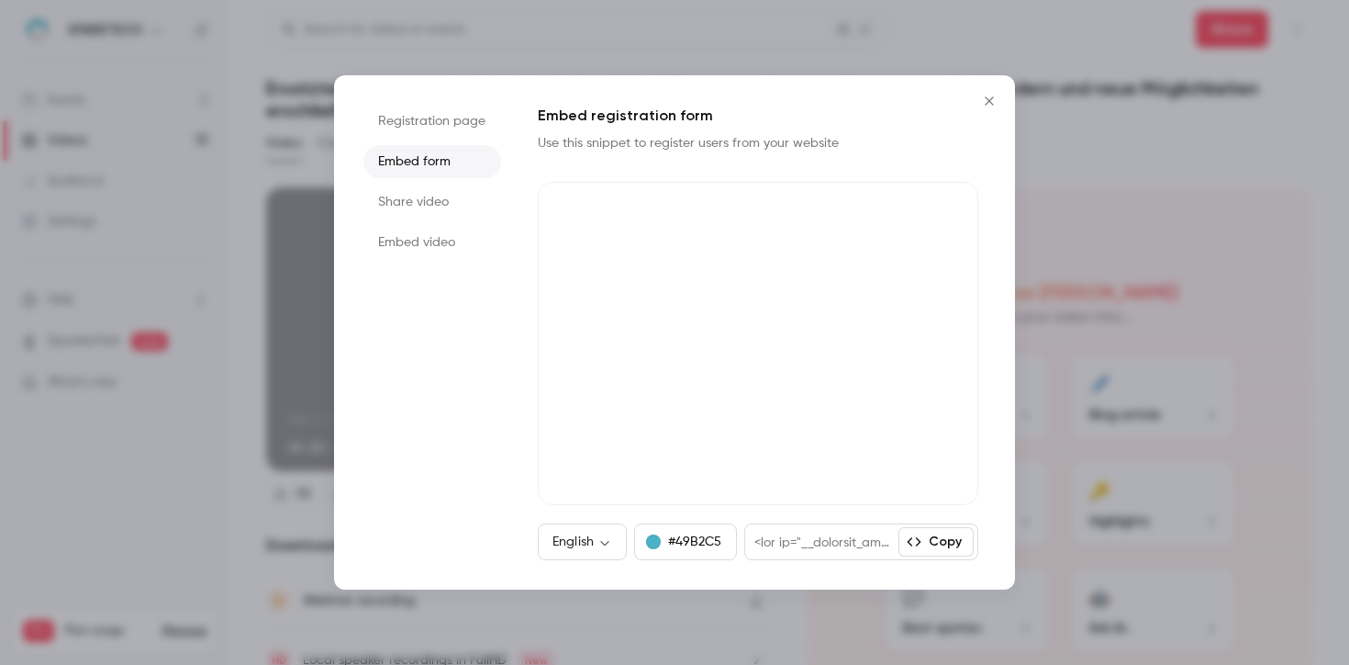
click at [426, 209] on li "Share video" at bounding box center [433, 201] width 138 height 33
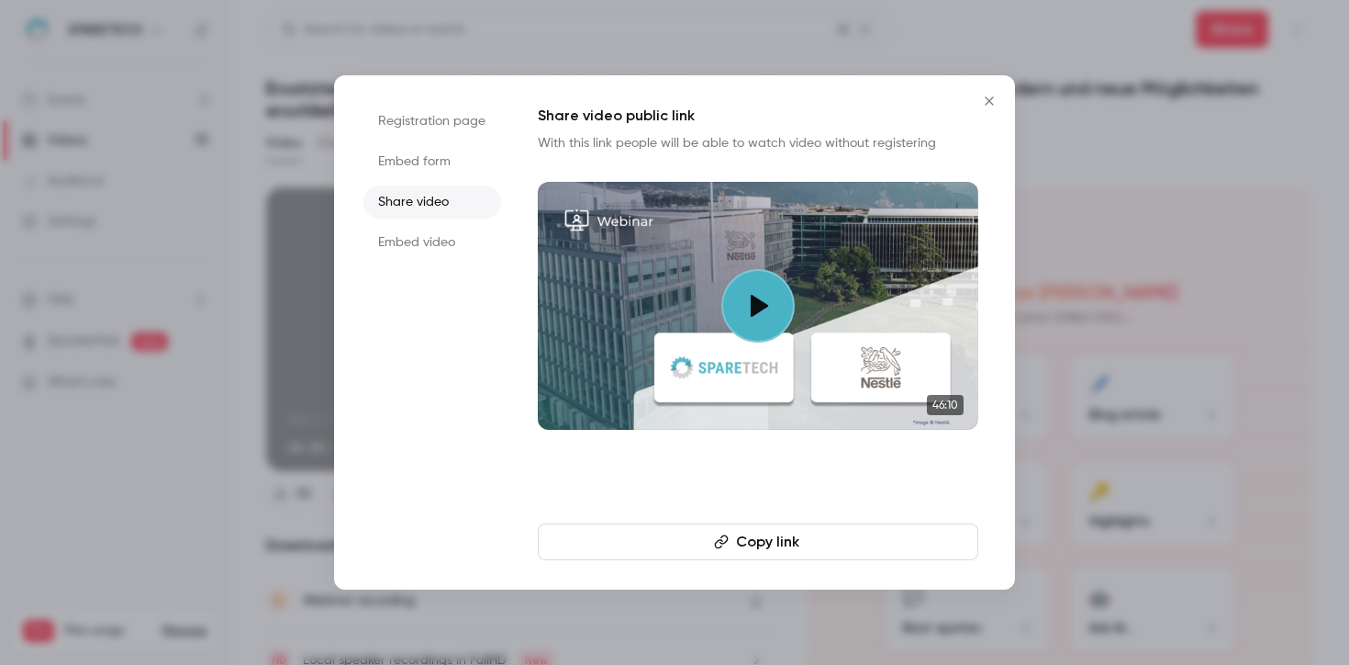
click at [439, 250] on li "Embed video" at bounding box center [433, 242] width 138 height 33
click at [805, 544] on button "Copy embed code" at bounding box center [758, 541] width 441 height 37
click at [434, 193] on li "Share video" at bounding box center [433, 201] width 138 height 33
click at [748, 541] on button "Copy link" at bounding box center [758, 541] width 441 height 37
click at [438, 158] on li "Embed form" at bounding box center [433, 161] width 138 height 33
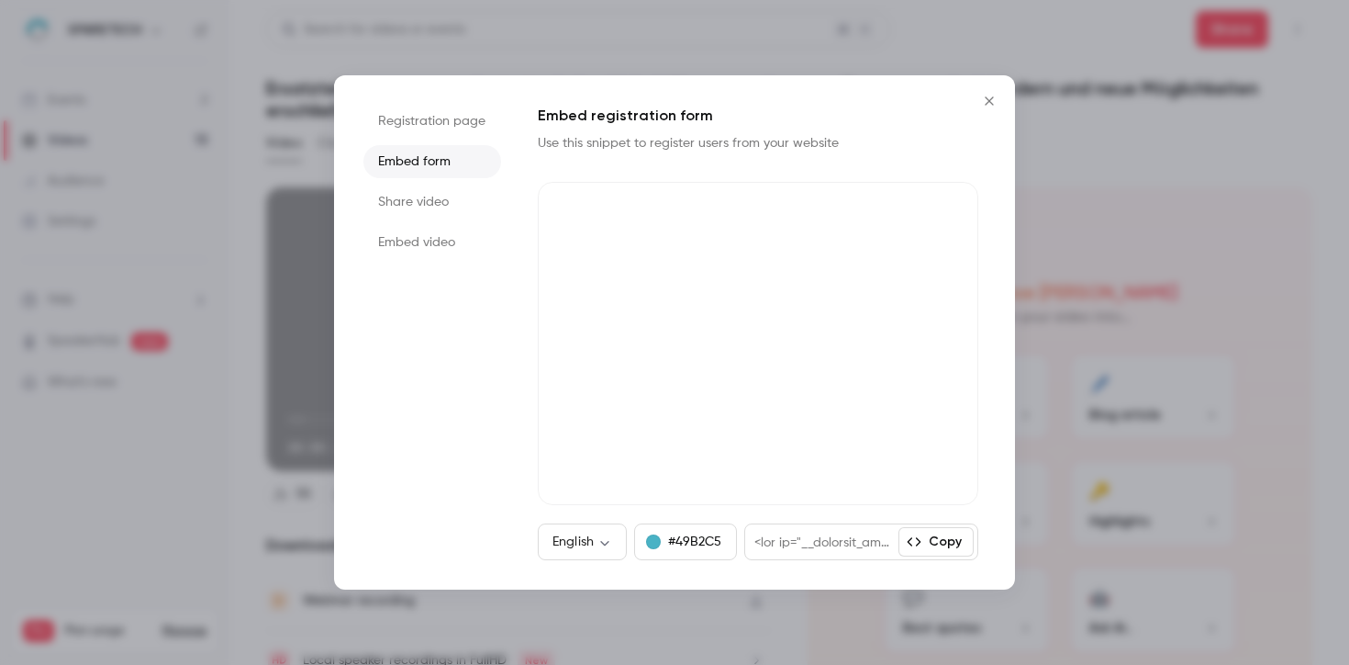
click at [454, 121] on li "Registration page" at bounding box center [433, 121] width 138 height 33
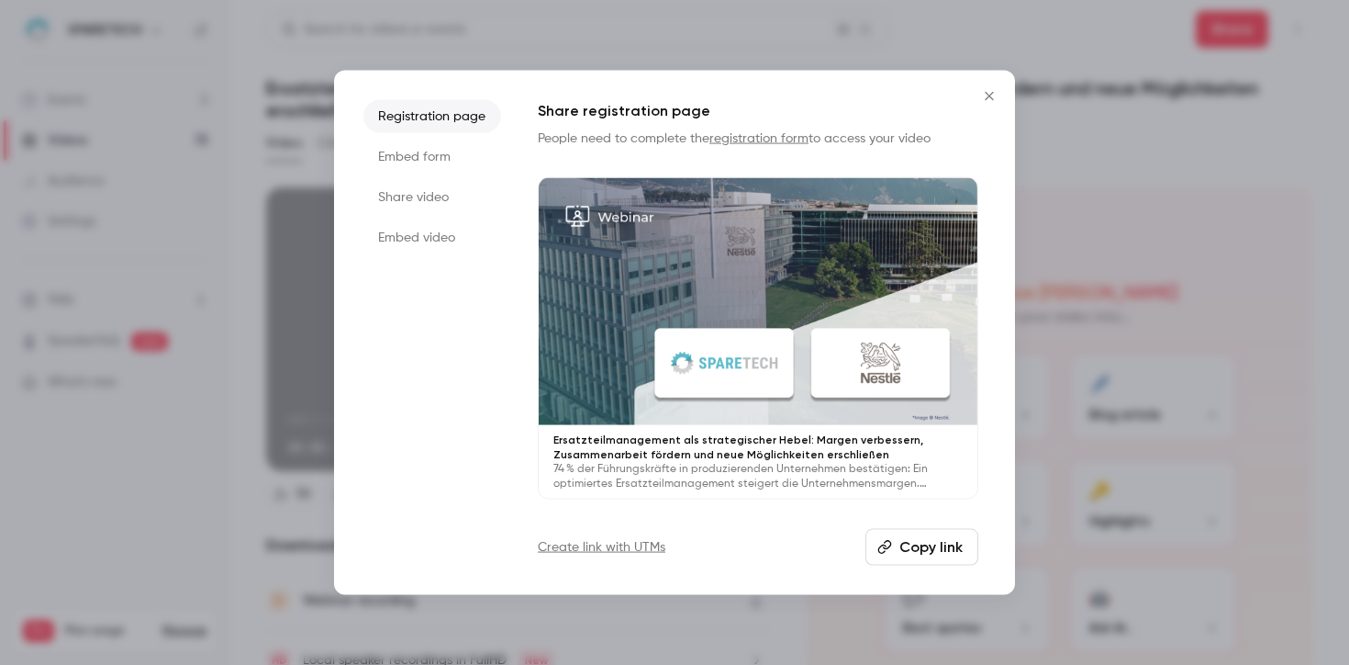
click at [450, 159] on li "Embed form" at bounding box center [433, 156] width 138 height 33
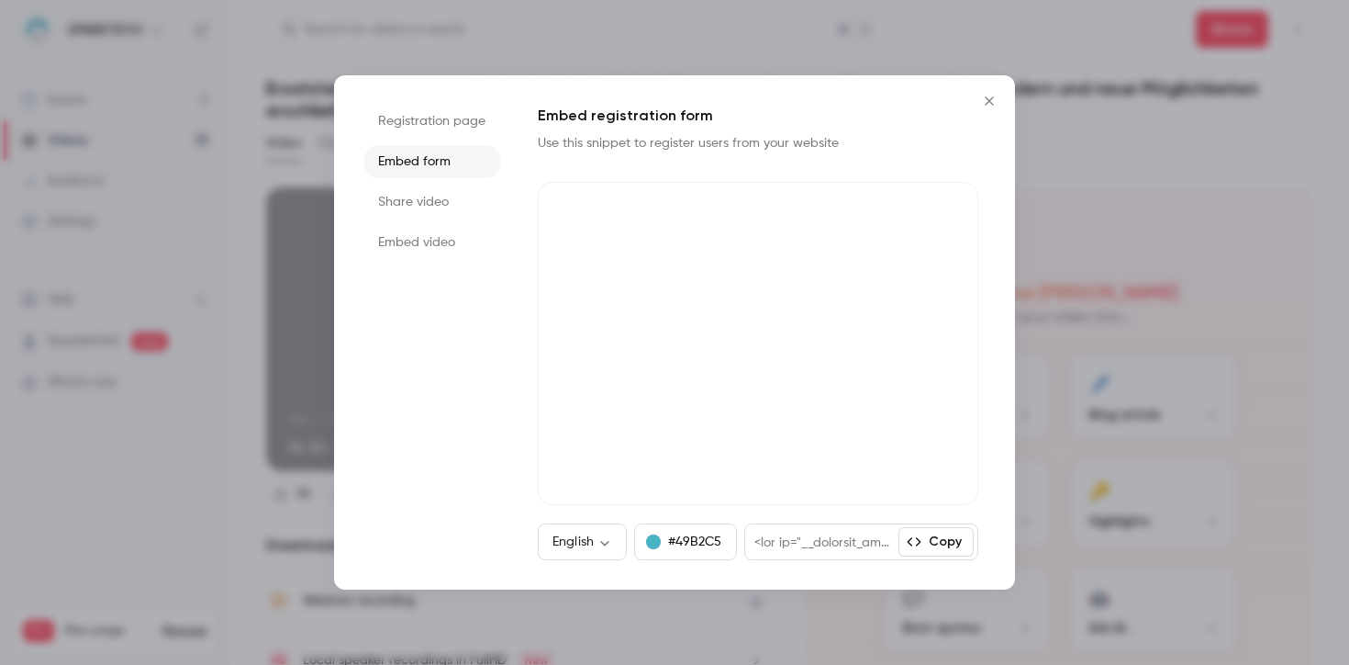
click at [436, 187] on li "Share video" at bounding box center [433, 201] width 138 height 33
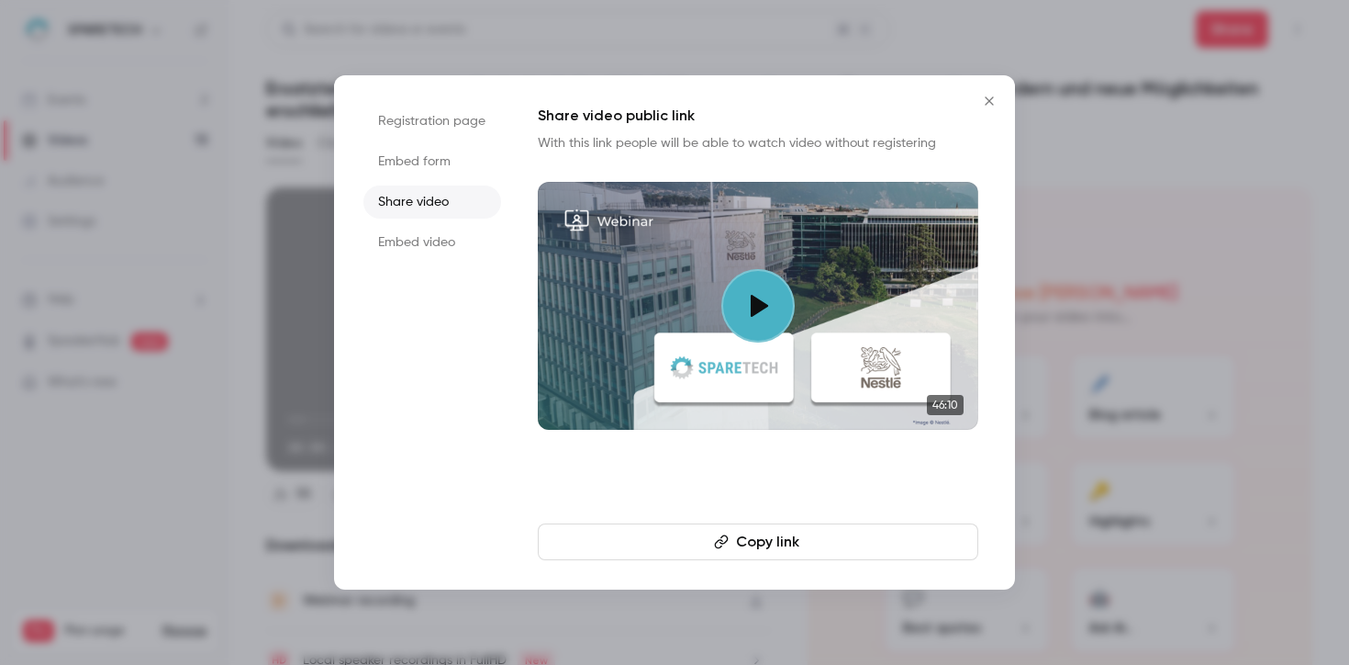
click at [666, 544] on button "Copy link" at bounding box center [758, 541] width 441 height 37
click at [445, 238] on li "Embed video" at bounding box center [433, 242] width 138 height 33
click at [726, 540] on button "Copy embed code" at bounding box center [758, 541] width 441 height 37
click at [981, 96] on icon "Close" at bounding box center [990, 101] width 22 height 15
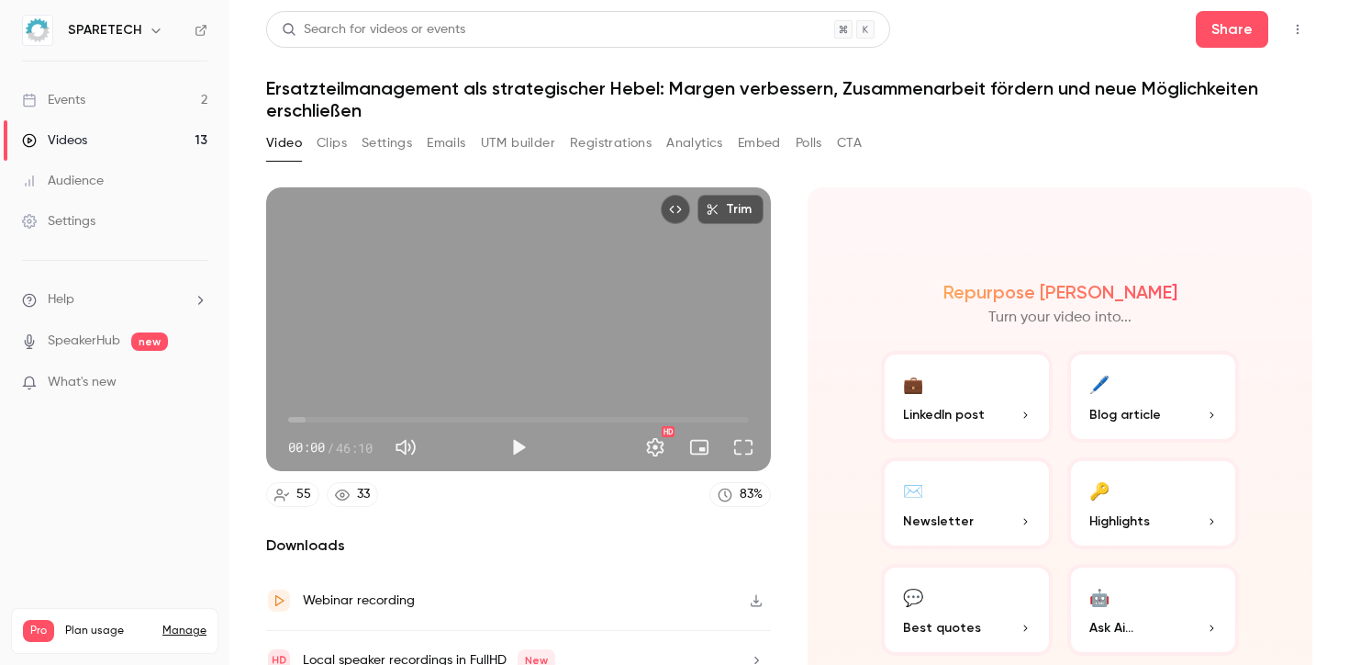
click at [966, 122] on div "Search for videos or events Share Ersatzteilmanagement als strategischer Hebel:…" at bounding box center [789, 332] width 1046 height 643
click at [139, 99] on link "Events 2" at bounding box center [114, 100] width 229 height 40
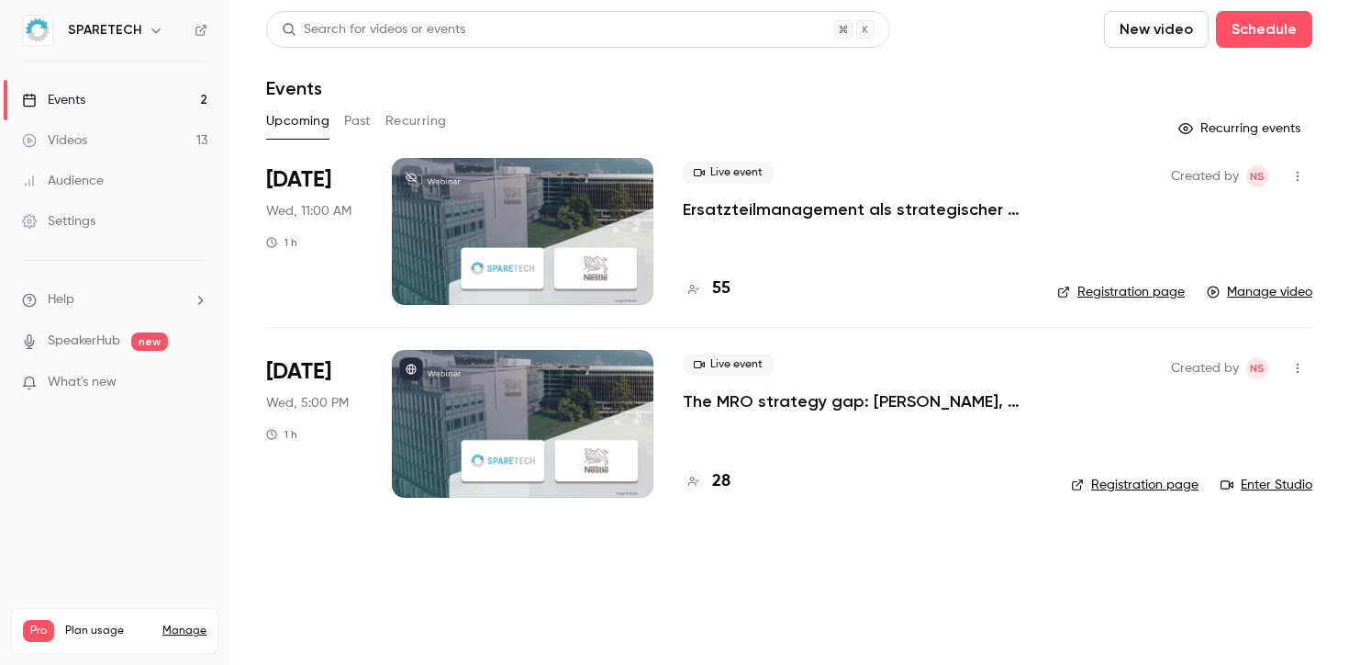
click at [503, 215] on div at bounding box center [523, 231] width 262 height 147
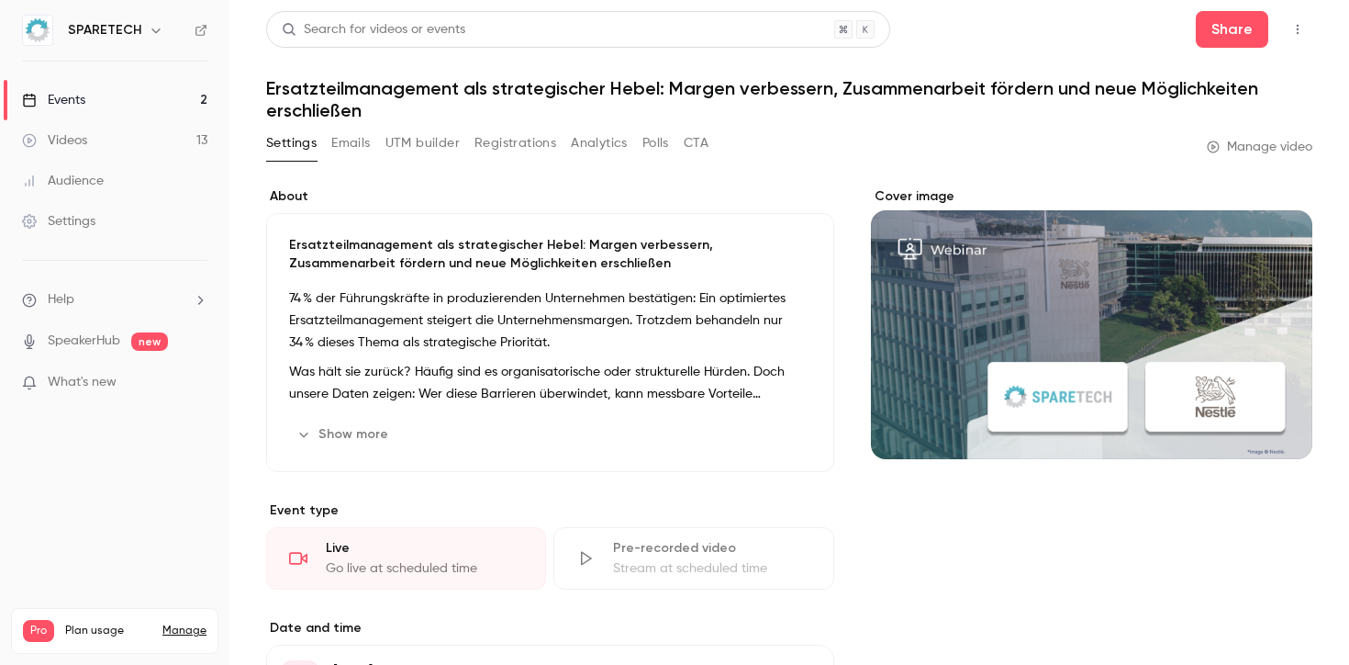
click at [1095, 307] on div "Cover image" at bounding box center [1092, 323] width 442 height 272
click at [0, 0] on input "Cover image" at bounding box center [0, 0] width 0 height 0
click at [1270, 421] on icon "Cover image" at bounding box center [1280, 426] width 20 height 15
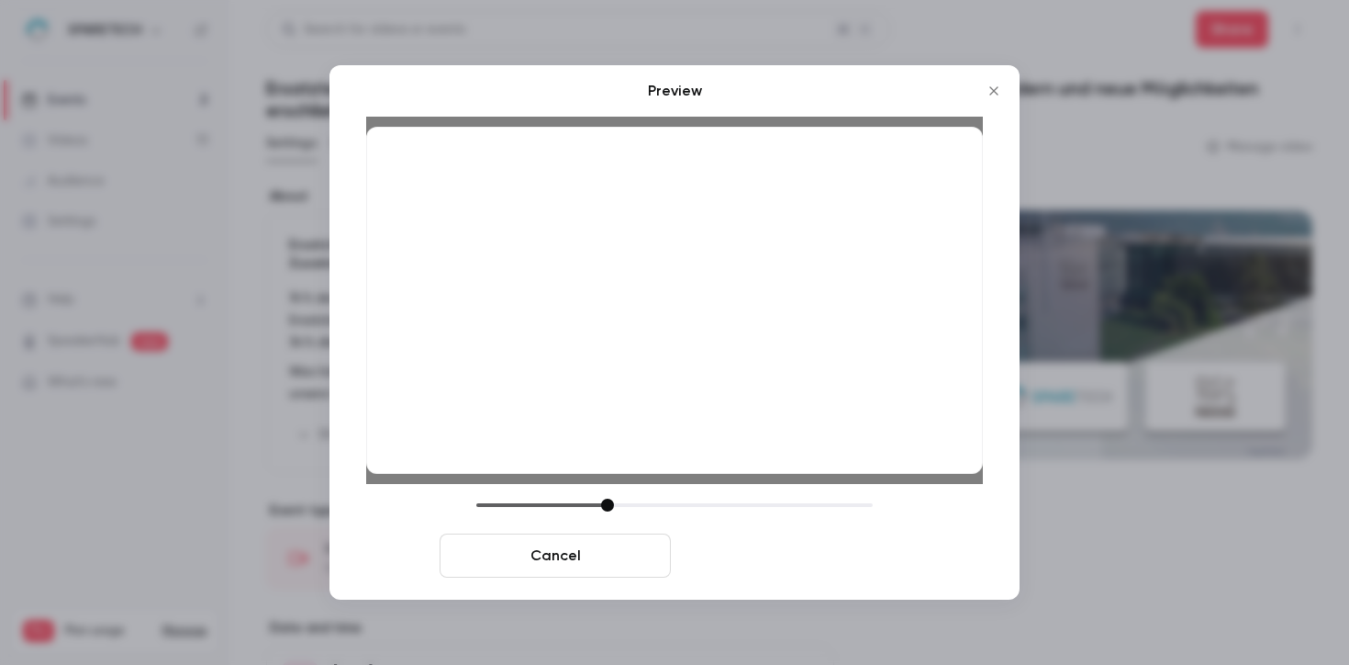
click at [747, 543] on button "Save cover" at bounding box center [793, 555] width 231 height 44
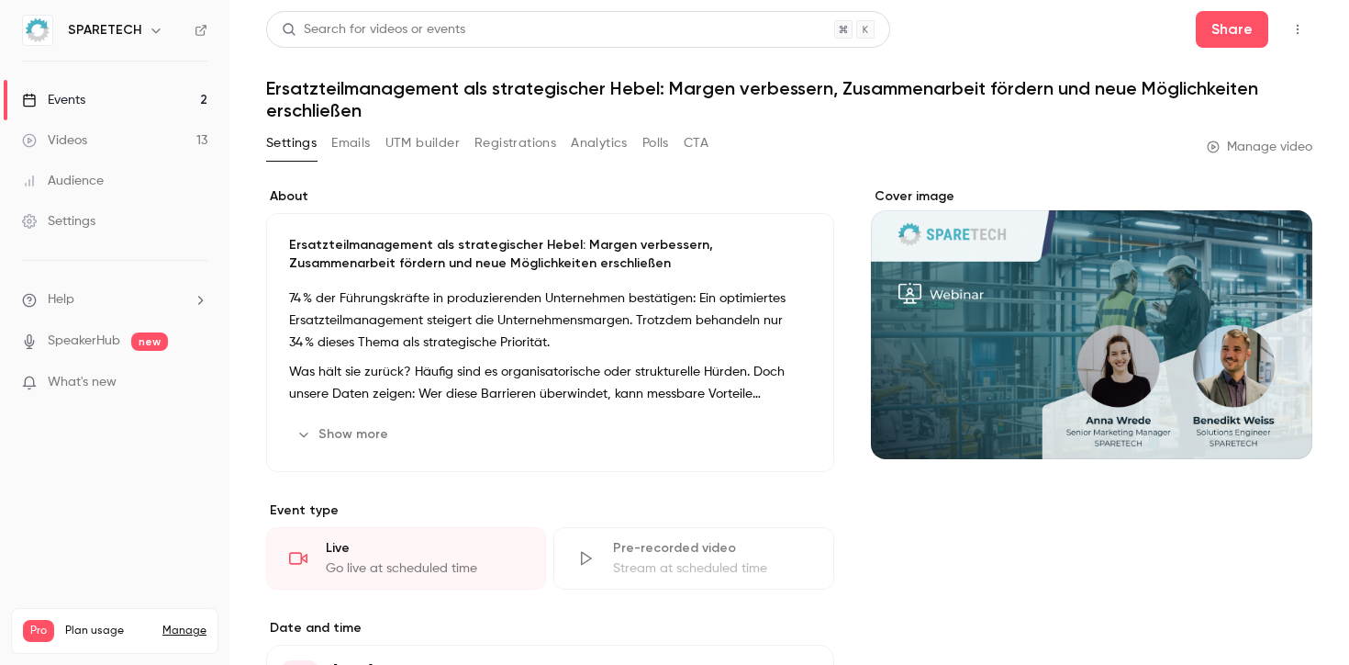
click at [147, 143] on link "Videos 13" at bounding box center [114, 140] width 229 height 40
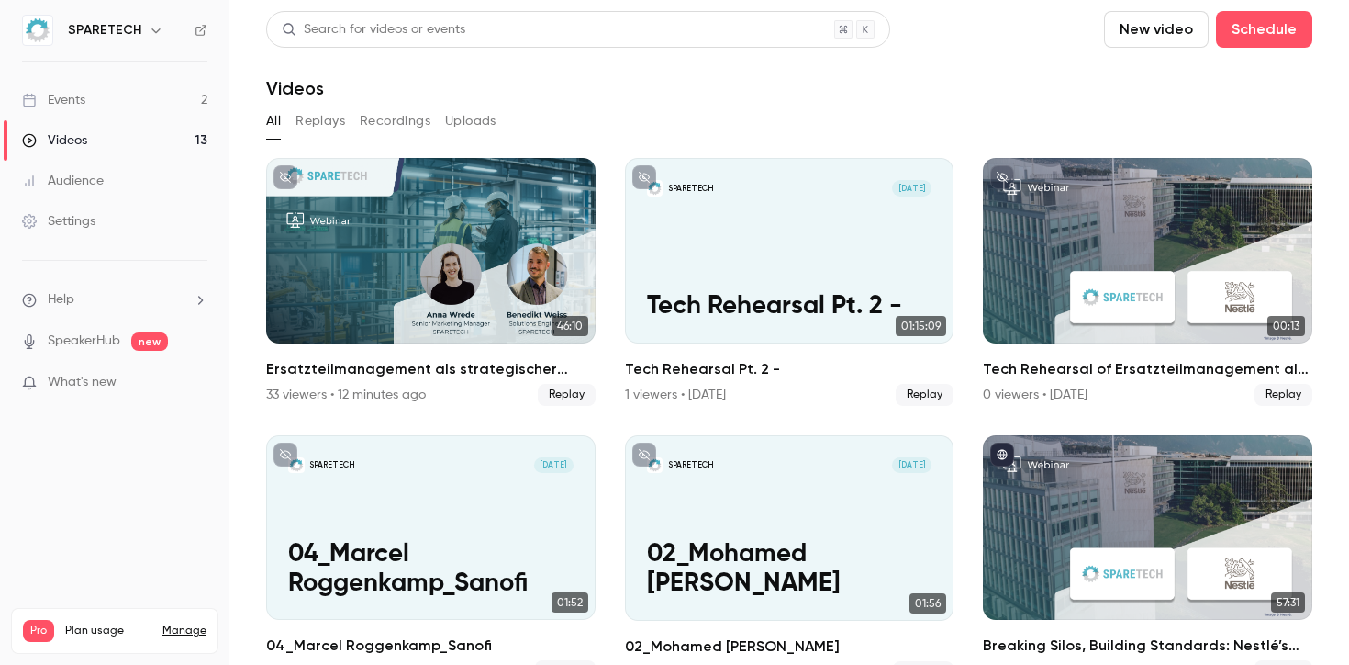
click at [114, 114] on link "Events 2" at bounding box center [114, 100] width 229 height 40
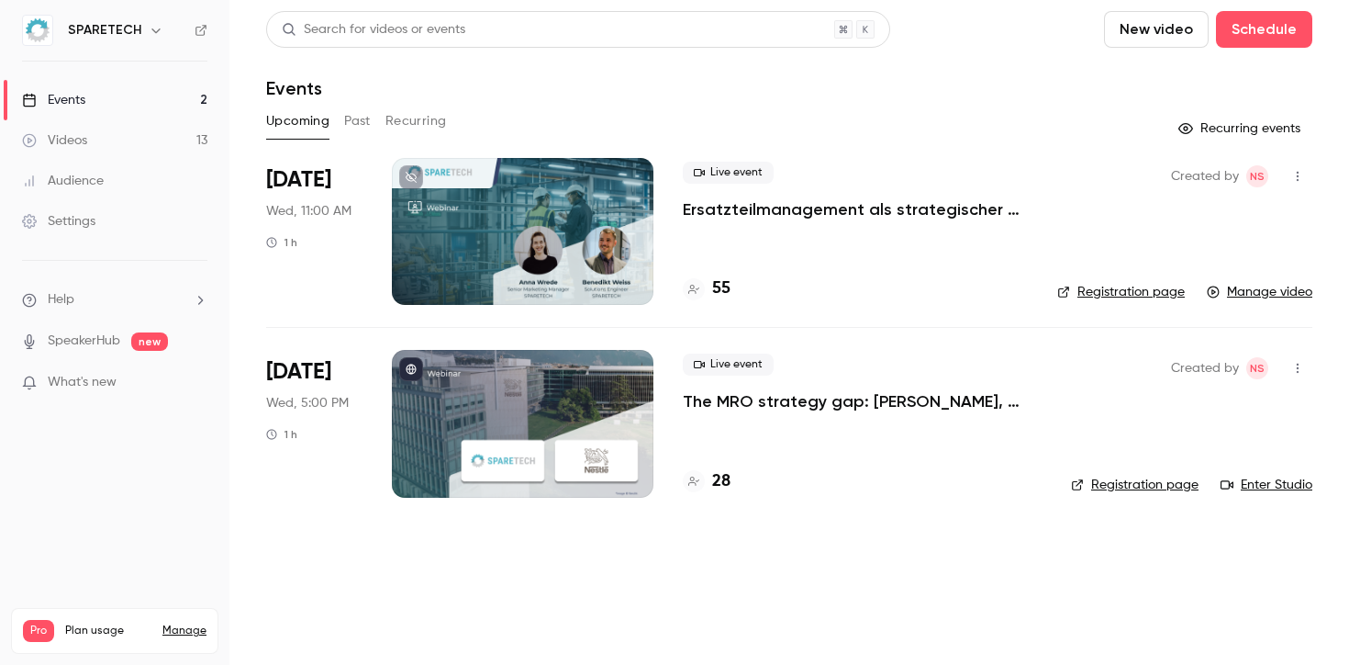
click at [520, 433] on div at bounding box center [523, 423] width 262 height 147
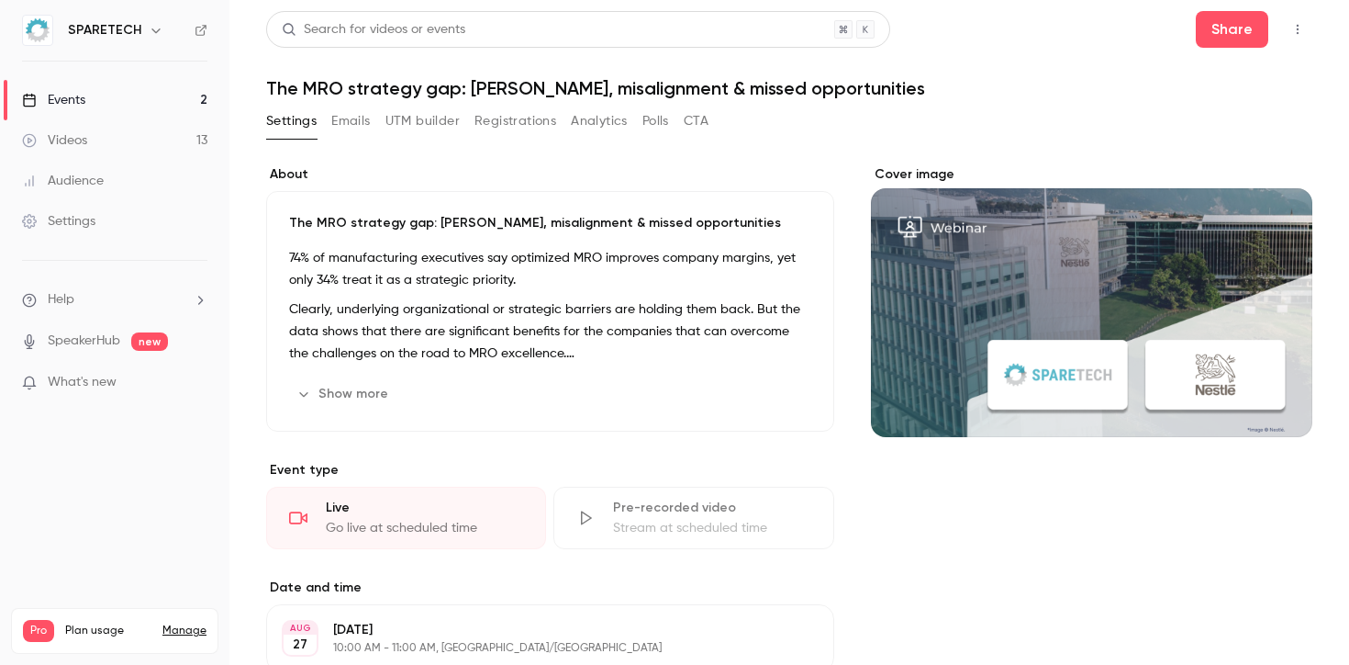
click at [1007, 281] on div "Cover image" at bounding box center [1092, 301] width 442 height 272
click at [0, 0] on input "Cover image" at bounding box center [0, 0] width 0 height 0
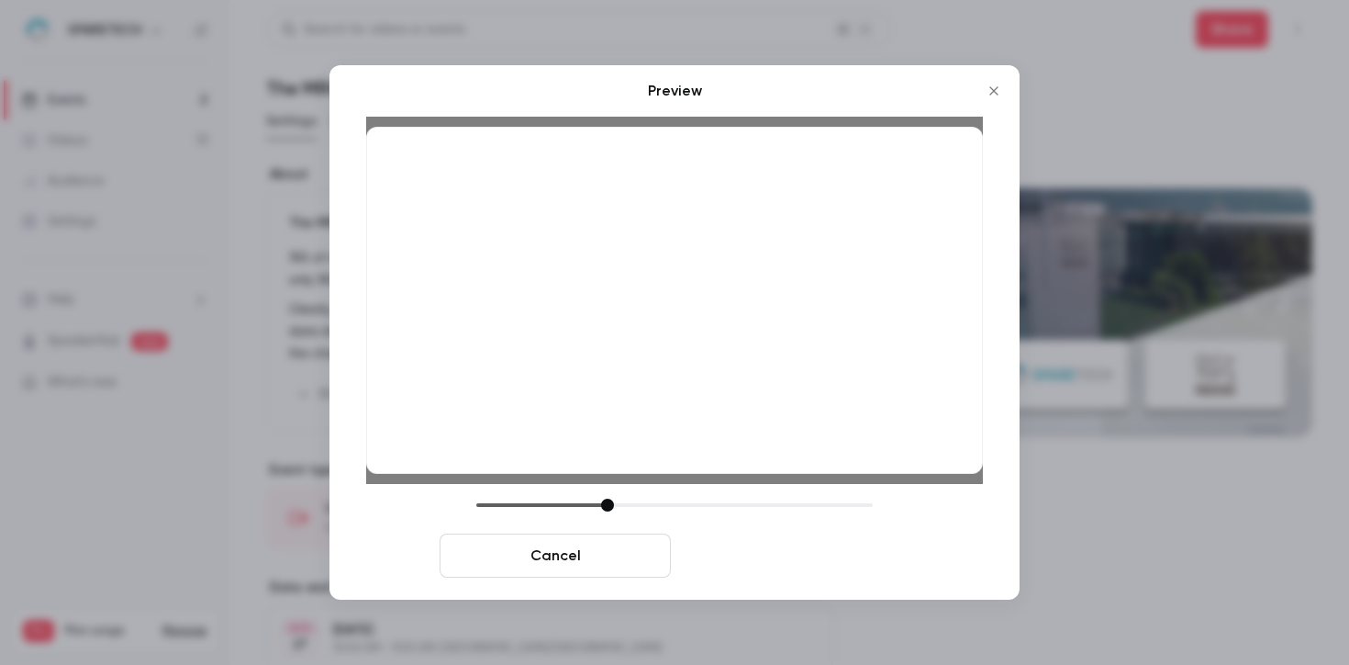
click at [808, 547] on button "Save cover" at bounding box center [793, 555] width 231 height 44
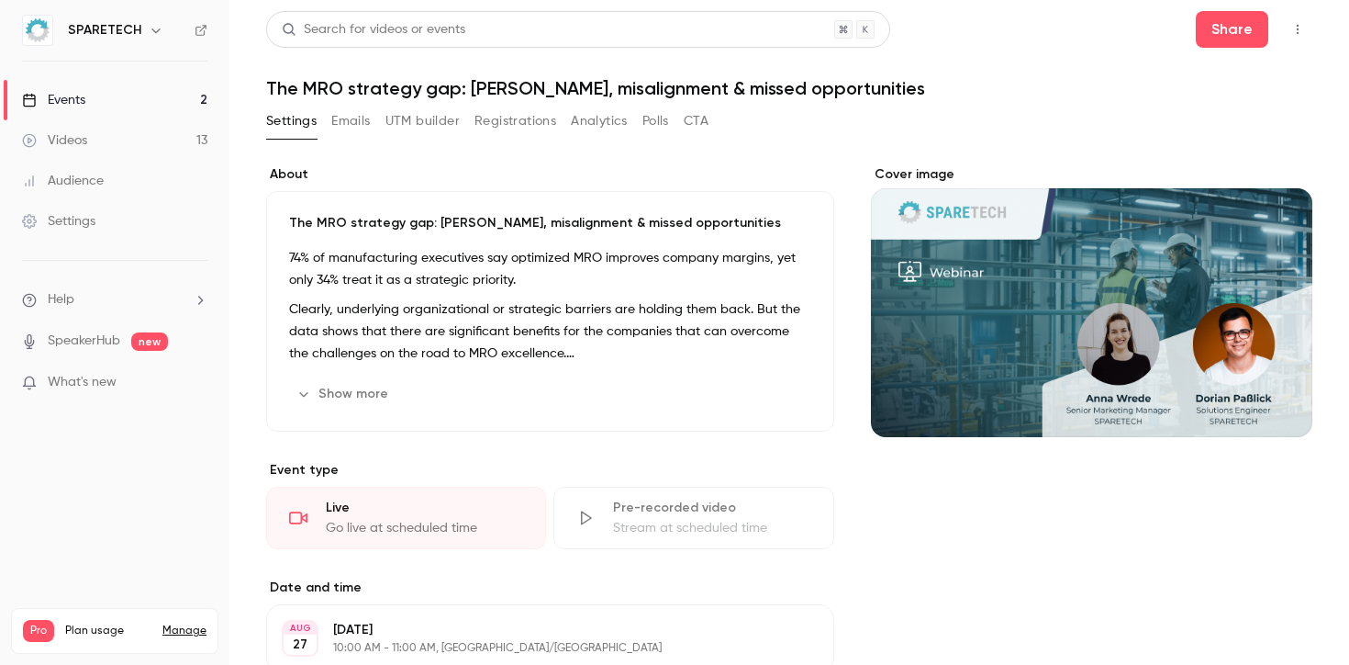
click at [93, 99] on link "Events 2" at bounding box center [114, 100] width 229 height 40
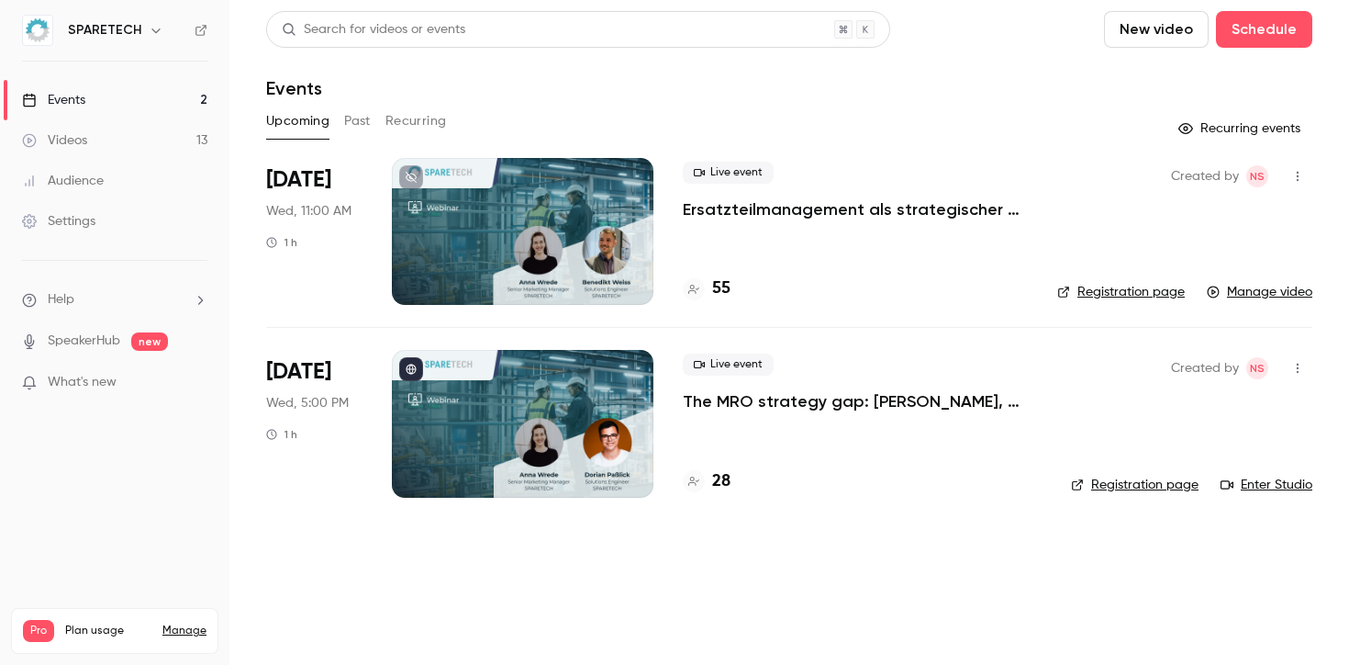
click at [367, 121] on button "Past" at bounding box center [357, 120] width 27 height 29
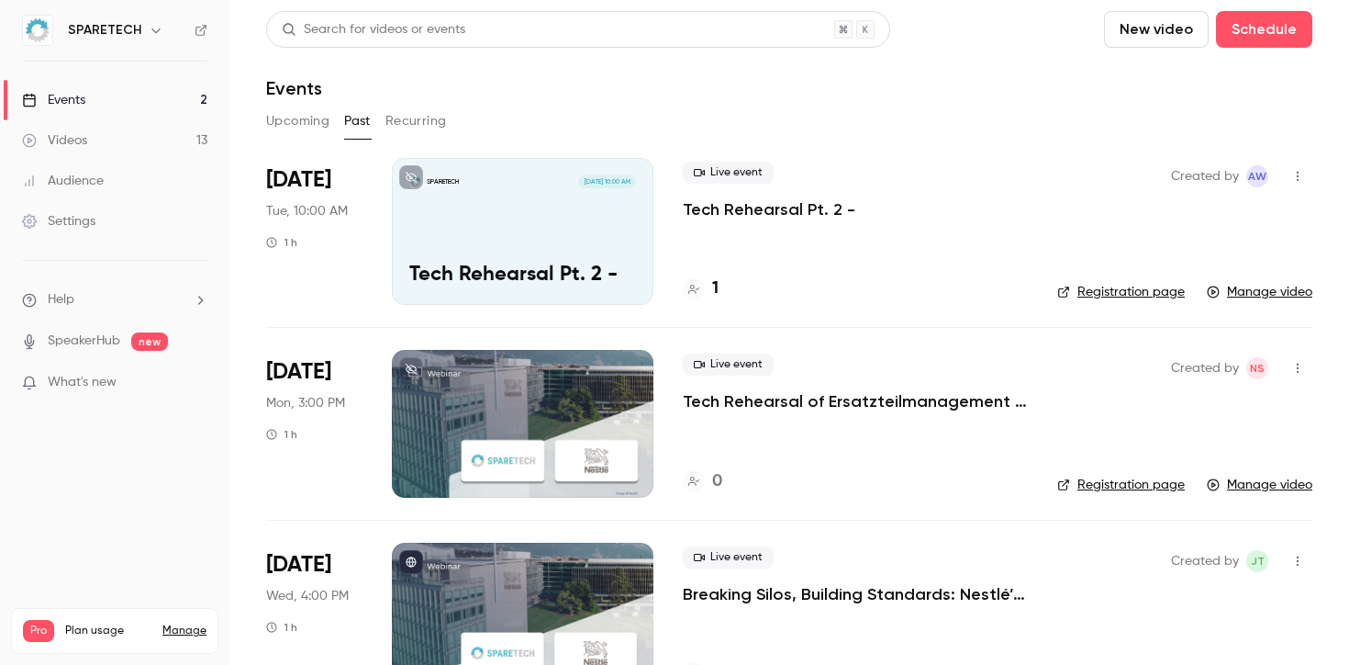
click at [93, 150] on link "Videos 13" at bounding box center [114, 140] width 229 height 40
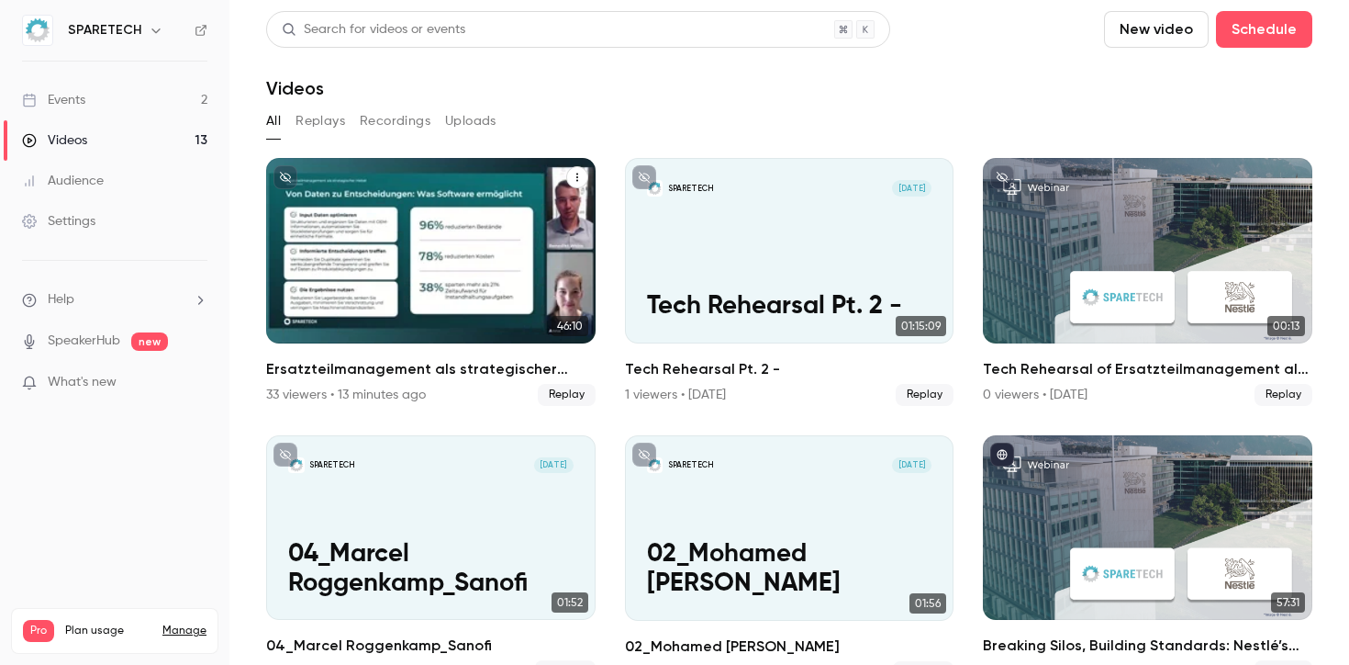
click at [454, 245] on div "Ersatzteilmanagement als strategischer Hebel: Margen verbessern, Zusammenarbeit…" at bounding box center [431, 250] width 330 height 185
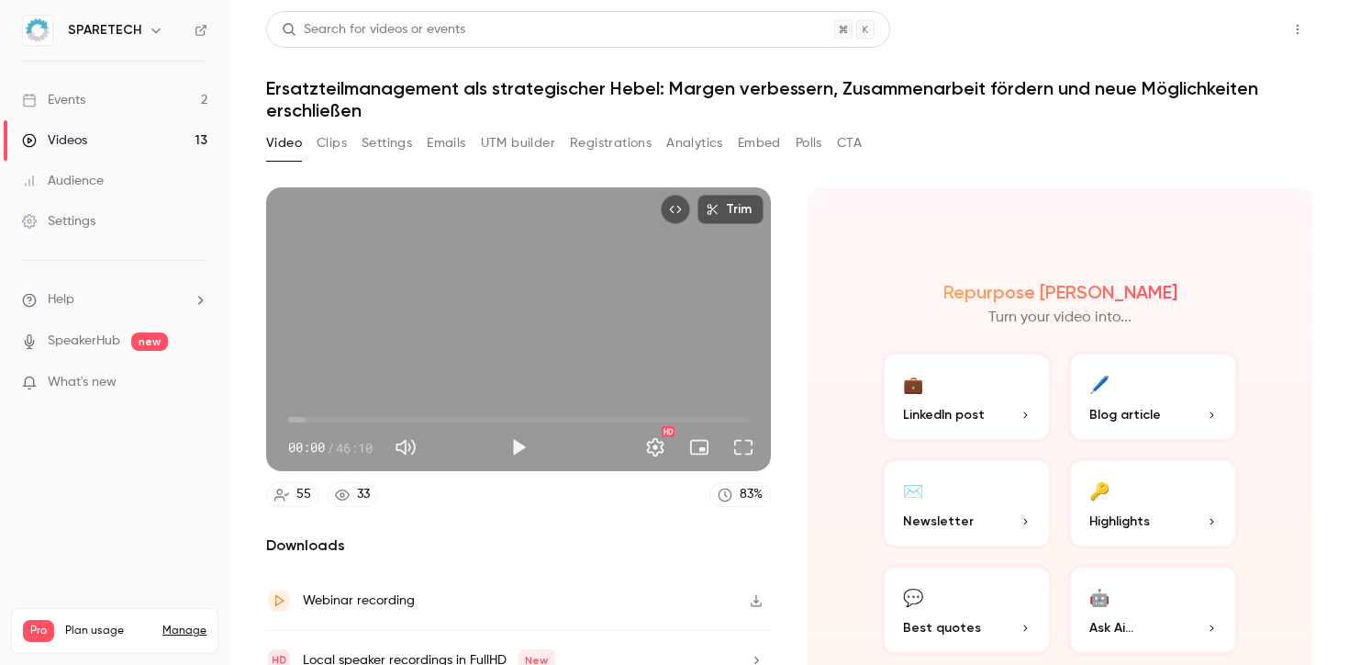
click at [1235, 24] on button "Share" at bounding box center [1232, 29] width 73 height 37
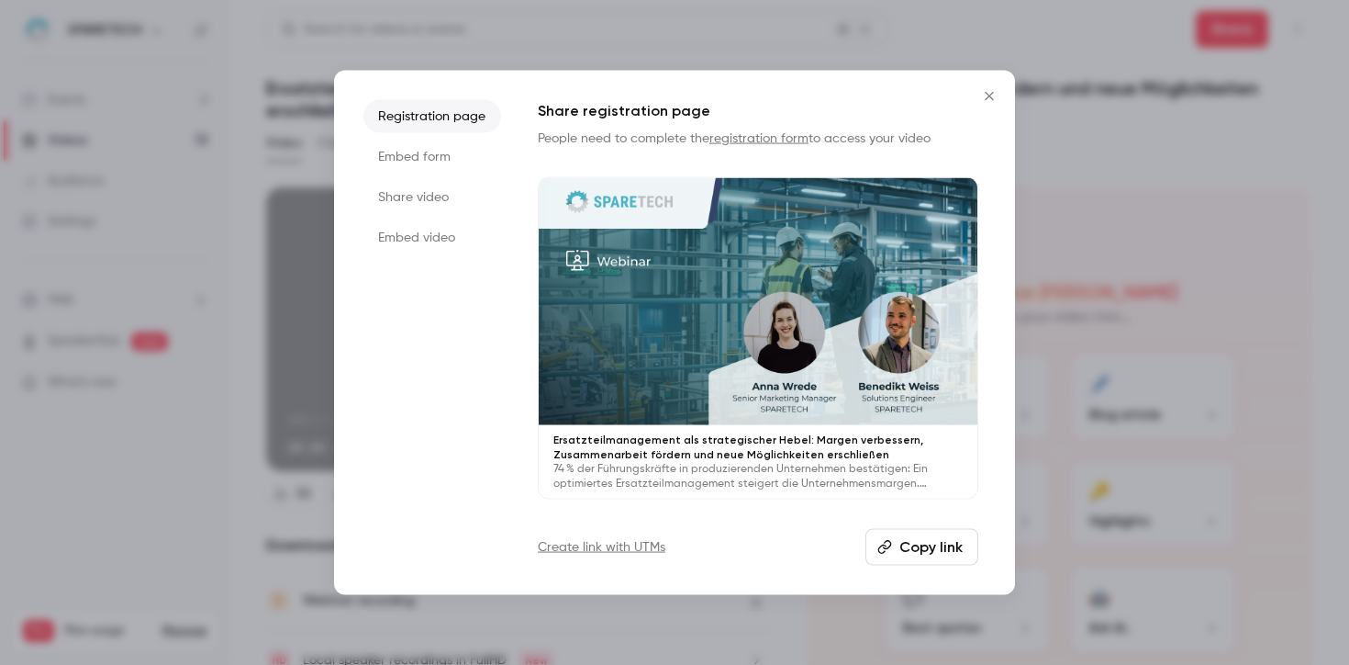
click at [415, 230] on li "Embed video" at bounding box center [433, 237] width 138 height 33
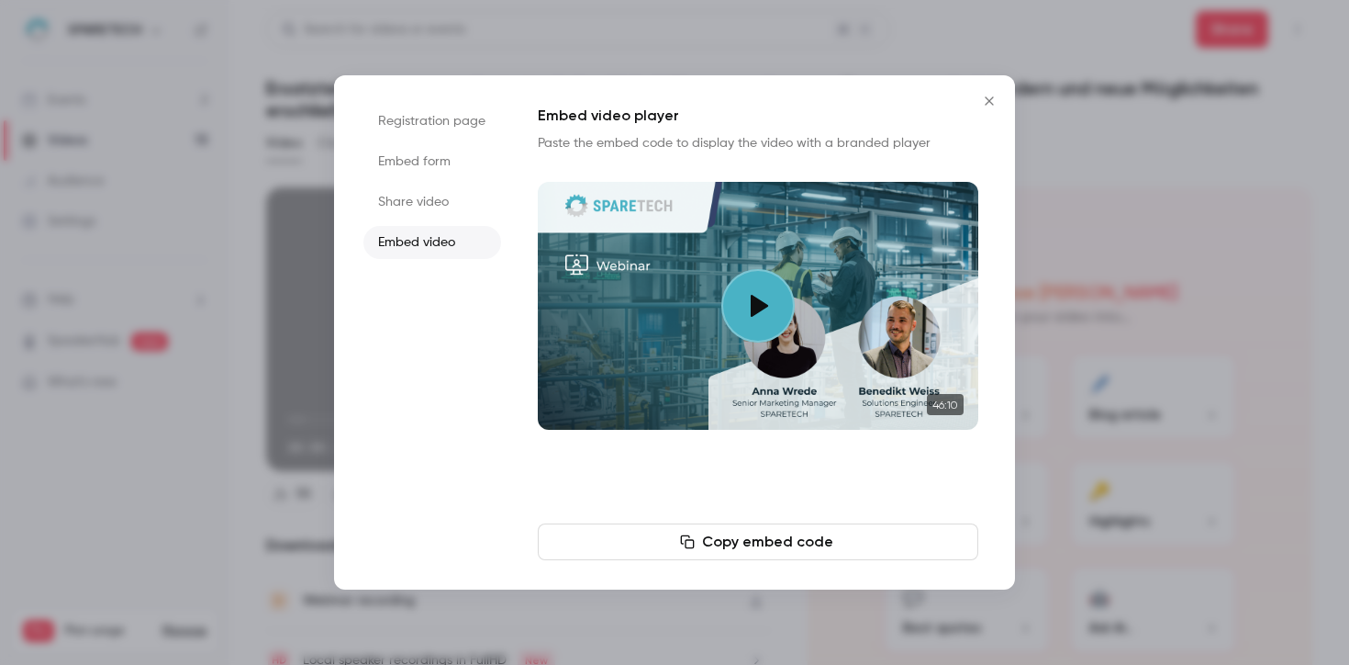
click at [674, 535] on button "Copy embed code" at bounding box center [758, 541] width 441 height 37
click at [991, 93] on button "Close" at bounding box center [989, 101] width 37 height 37
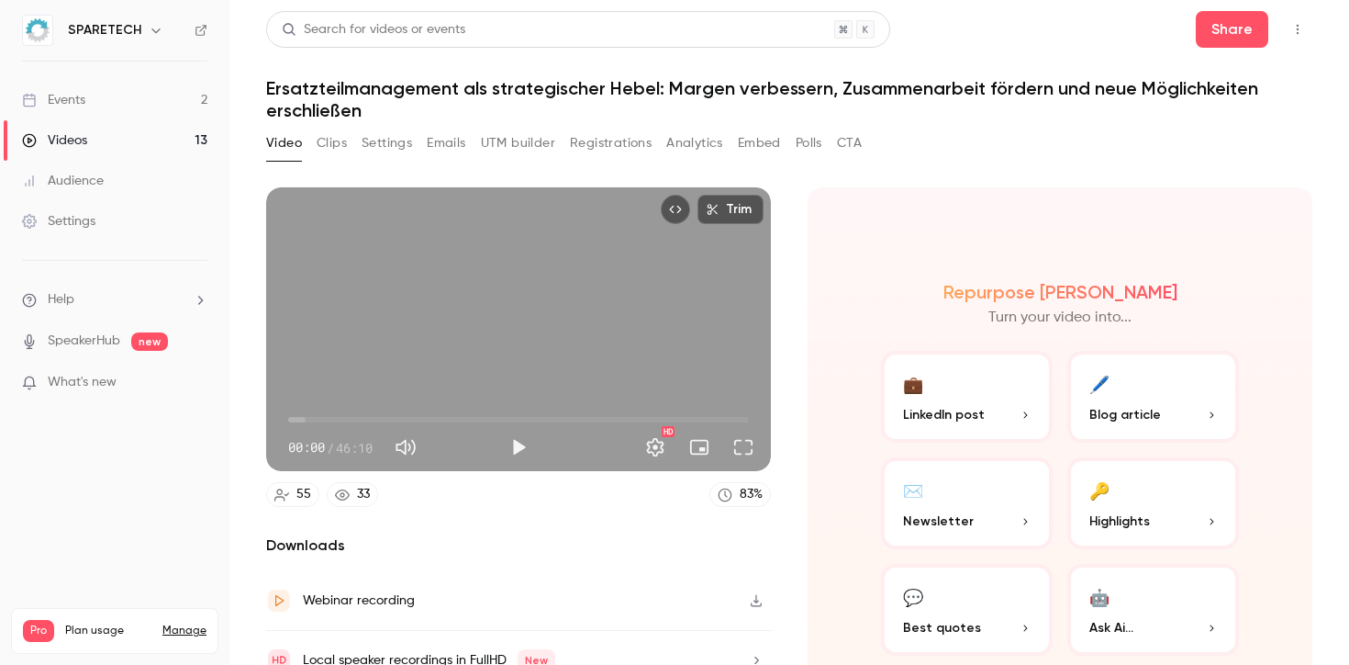
click at [100, 100] on link "Events 2" at bounding box center [114, 100] width 229 height 40
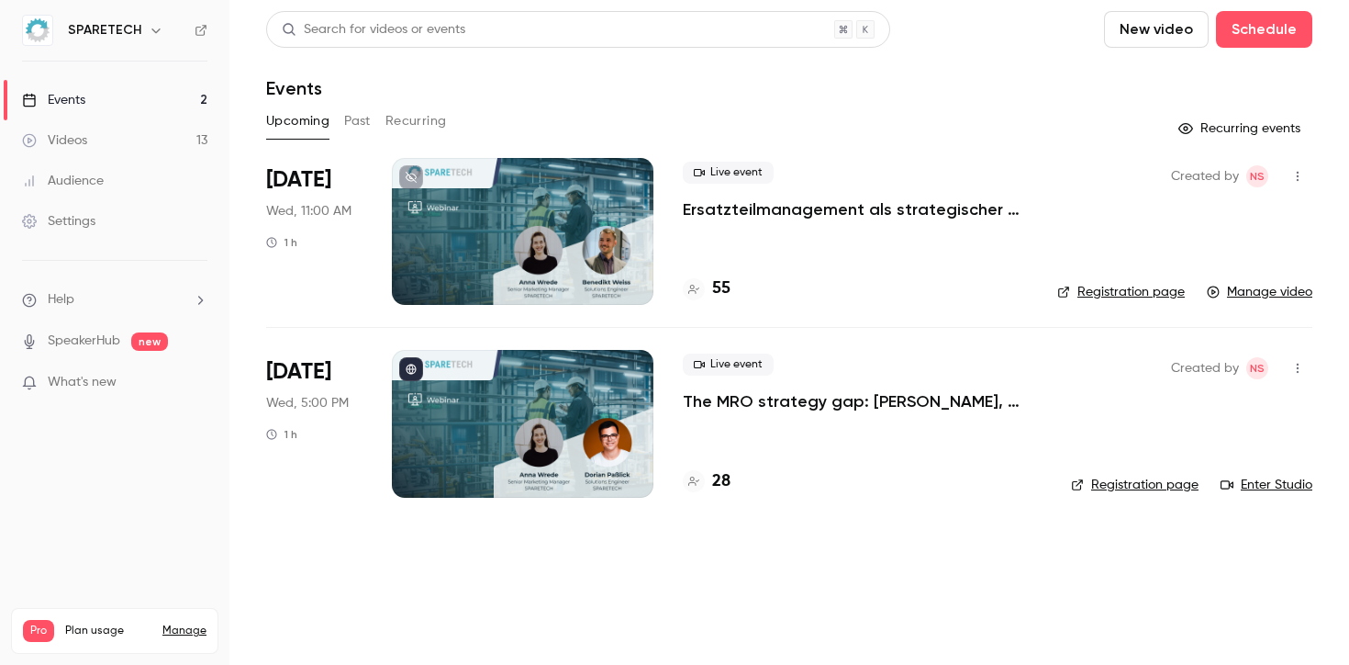
click at [91, 141] on link "Videos 13" at bounding box center [114, 140] width 229 height 40
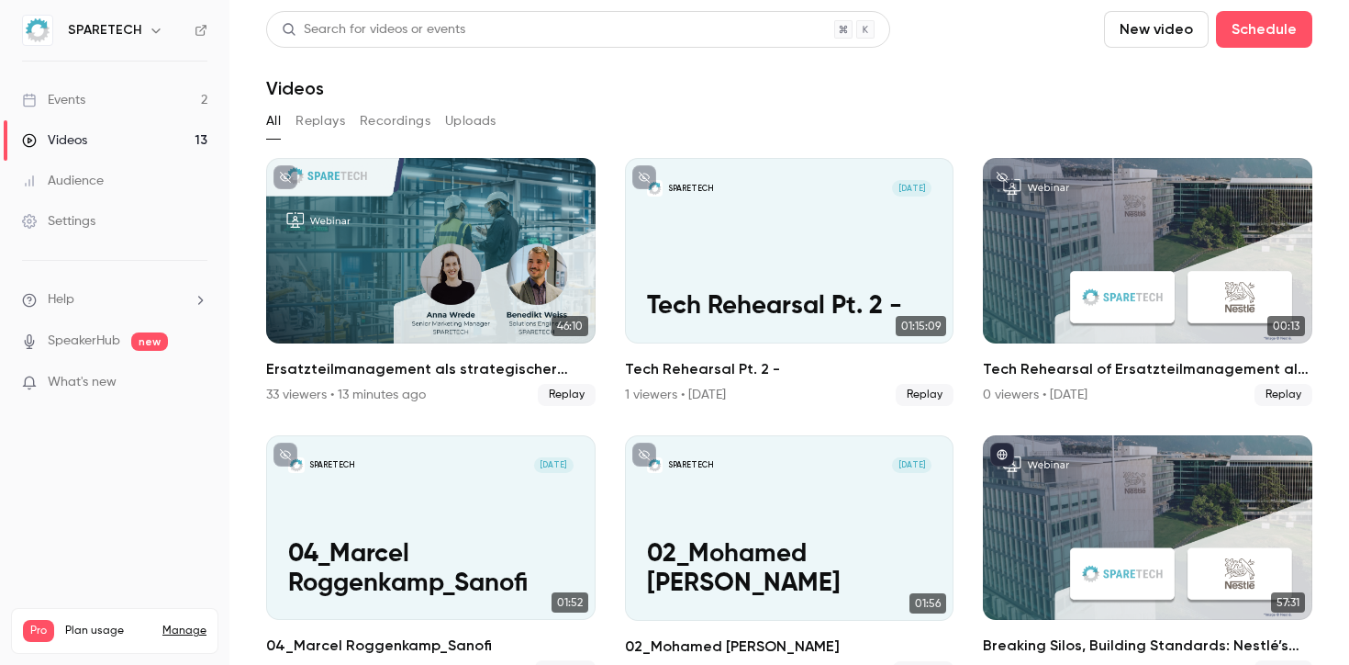
click at [100, 106] on link "Events 2" at bounding box center [114, 100] width 229 height 40
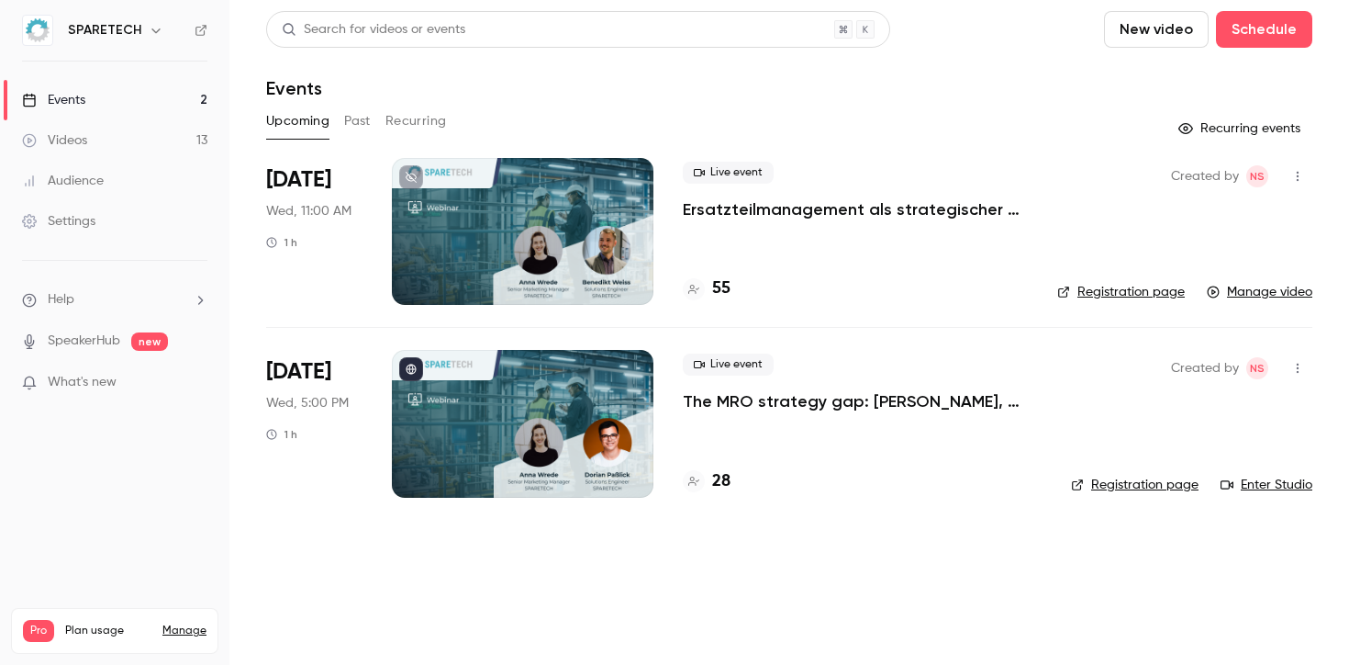
click at [521, 237] on div at bounding box center [523, 231] width 262 height 147
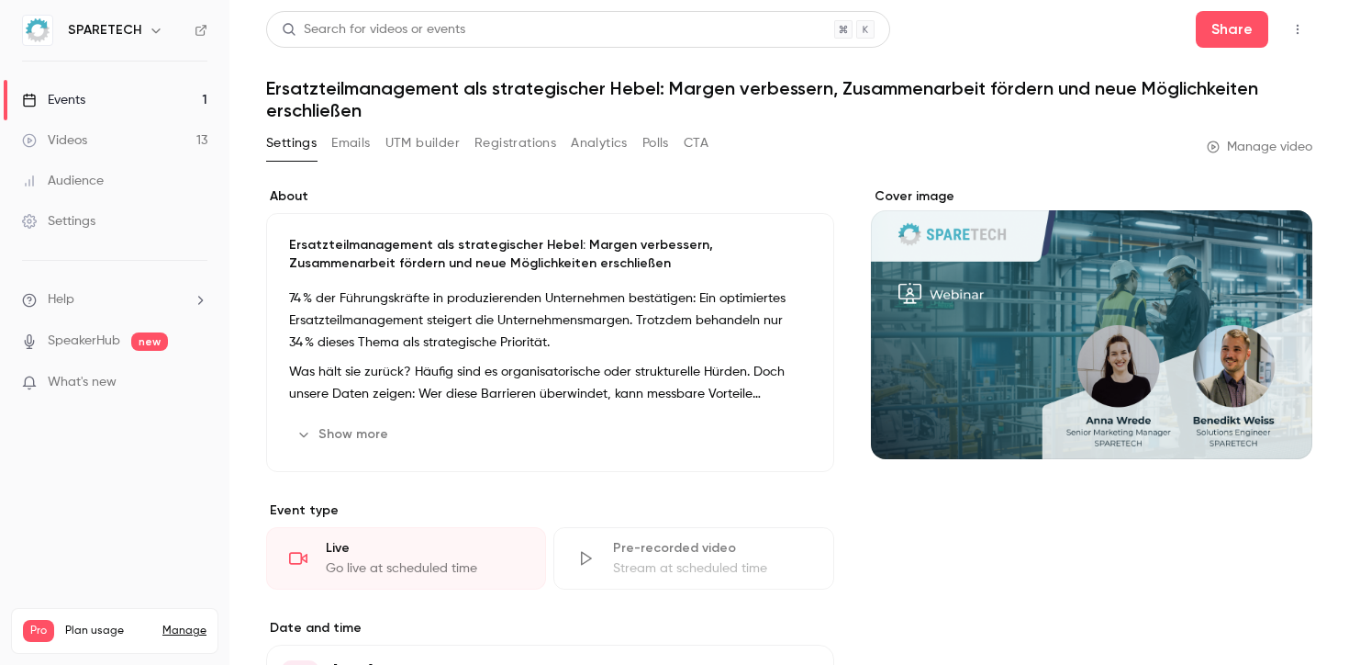
click at [146, 106] on link "Events 1" at bounding box center [114, 100] width 229 height 40
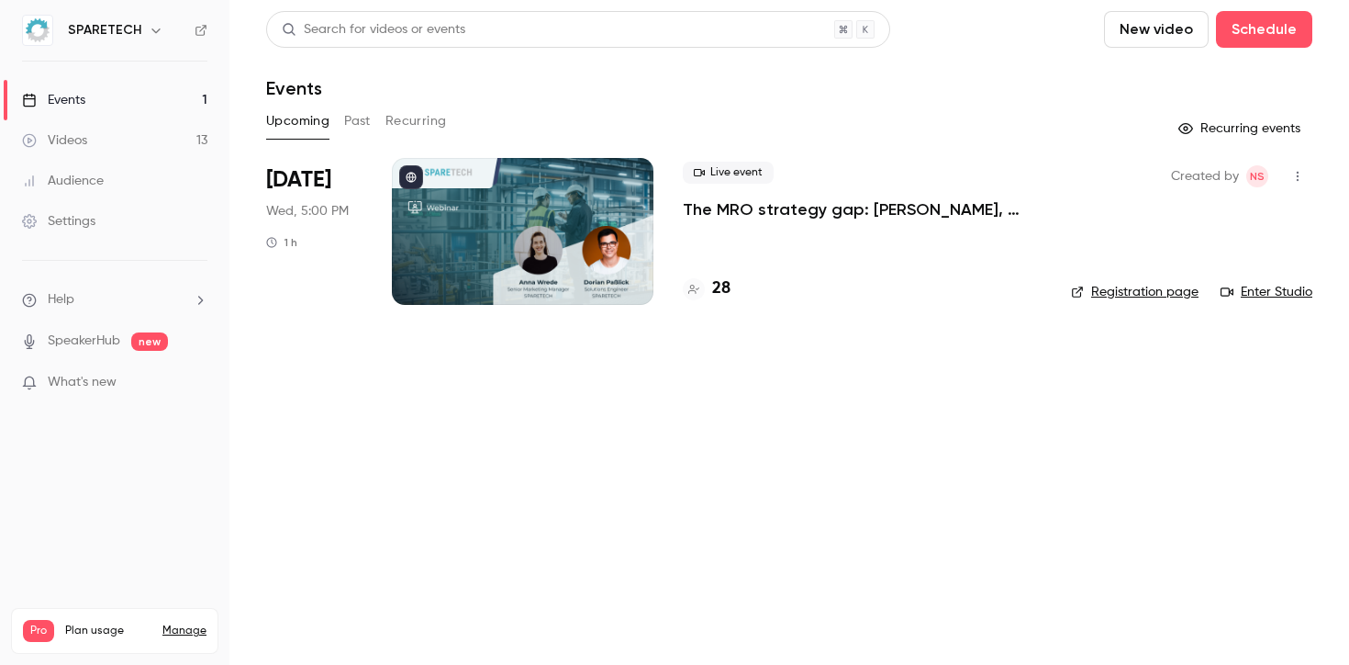
click at [151, 140] on link "Videos 13" at bounding box center [114, 140] width 229 height 40
